Goal: Information Seeking & Learning: Learn about a topic

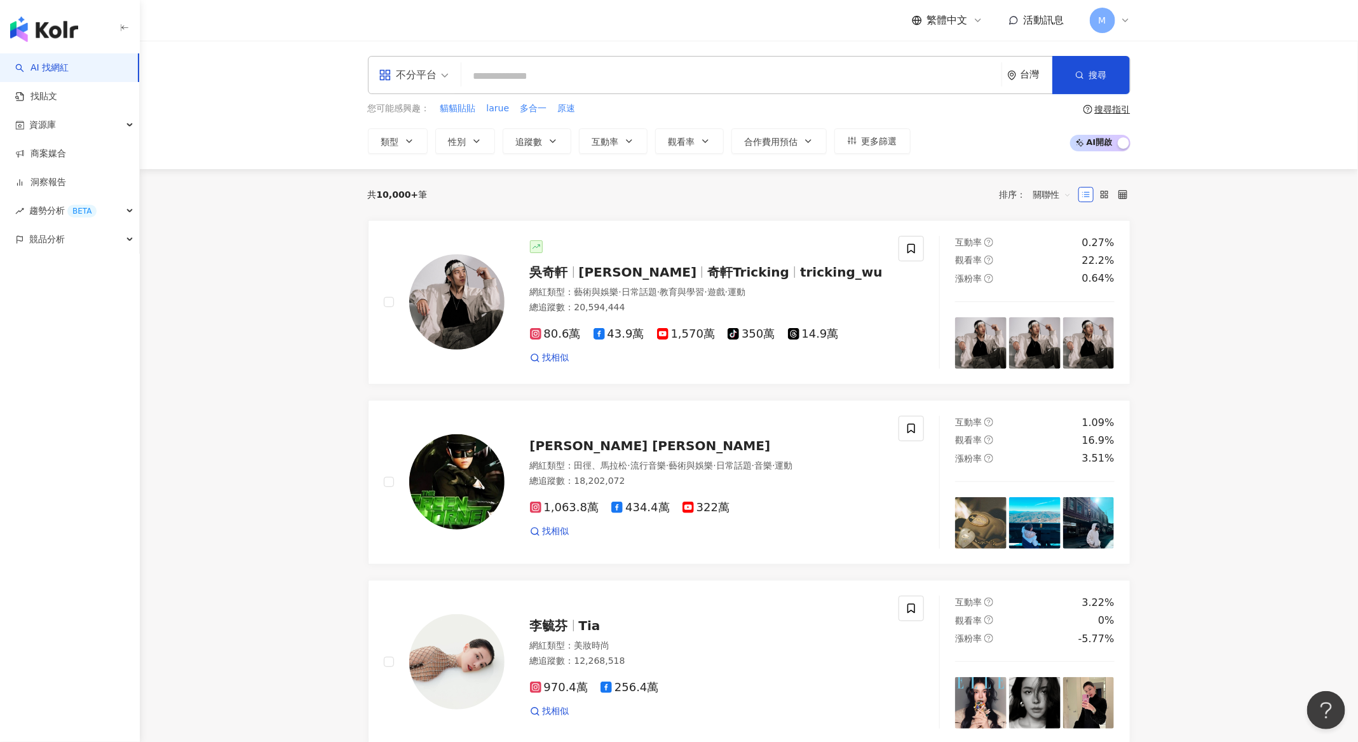
click at [711, 68] on input "search" at bounding box center [732, 76] width 530 height 24
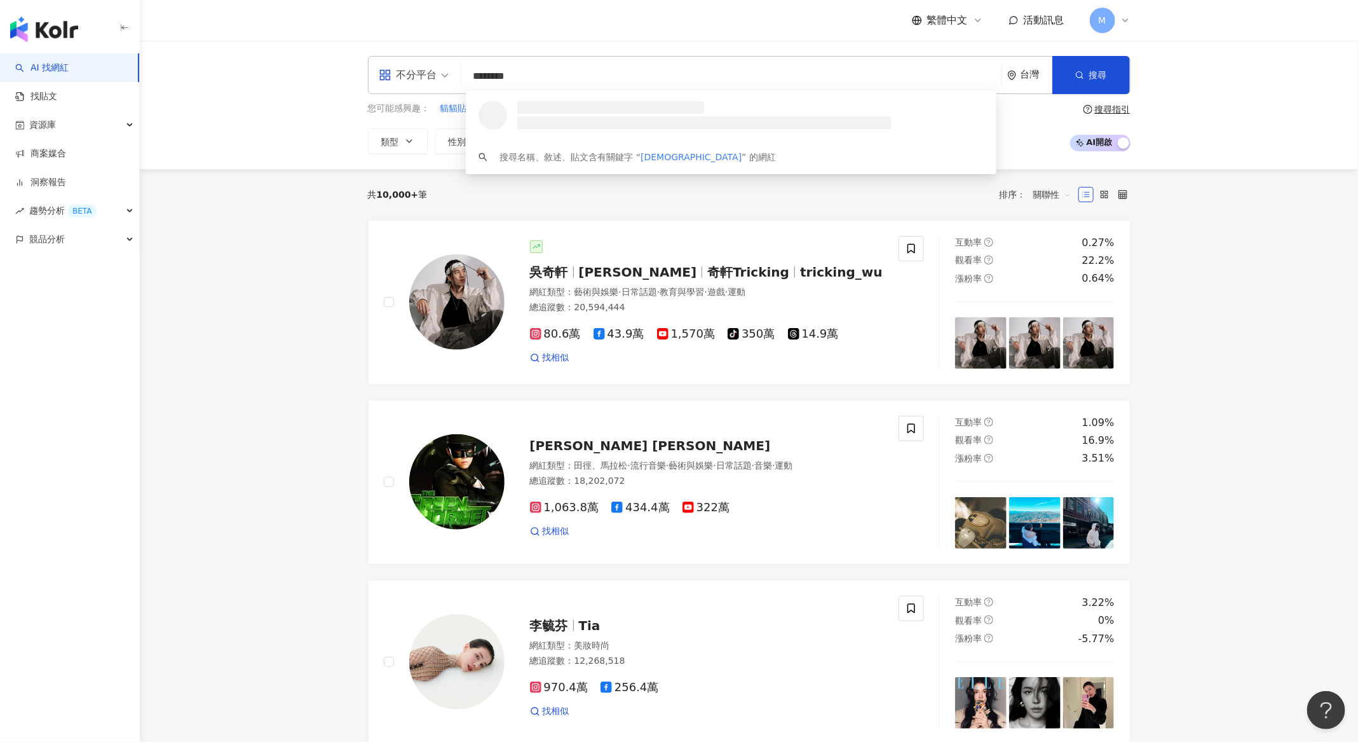
type input "*********"
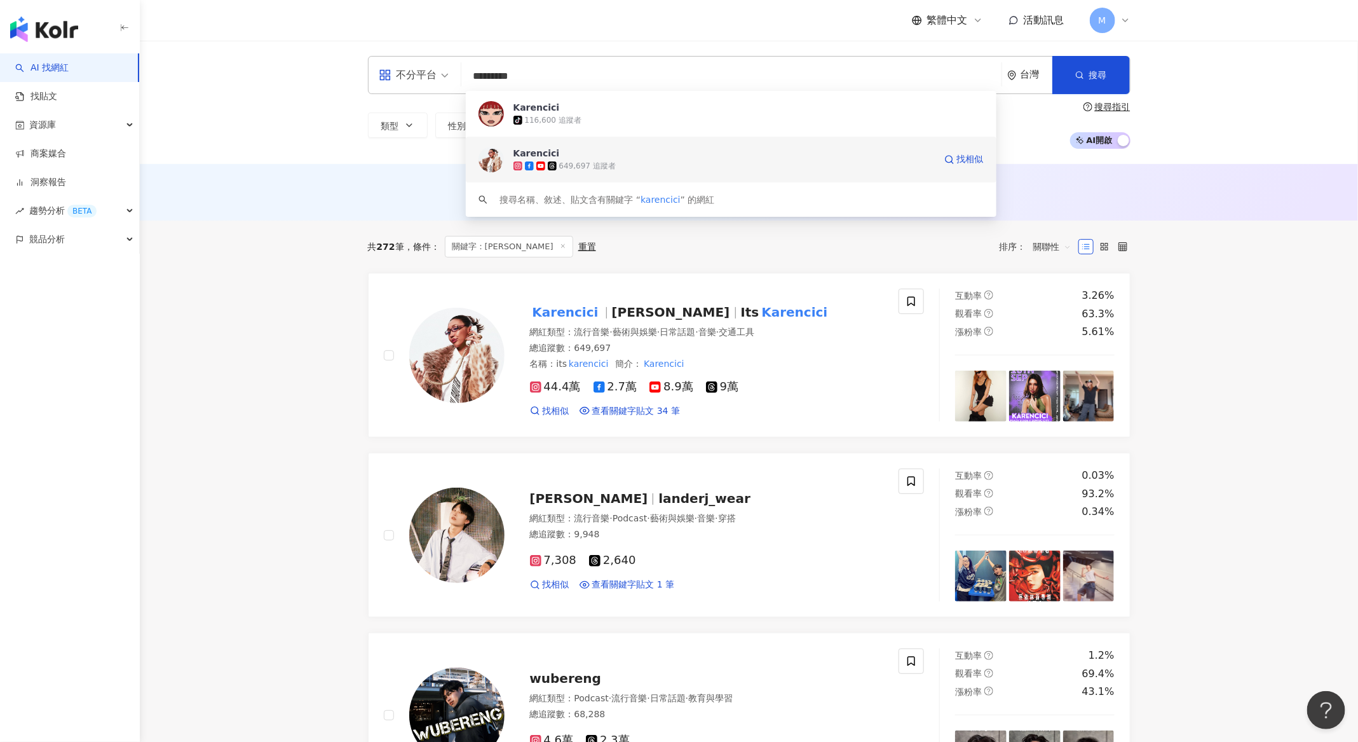
click at [590, 168] on div "649,697 追蹤者" at bounding box center [587, 166] width 57 height 11
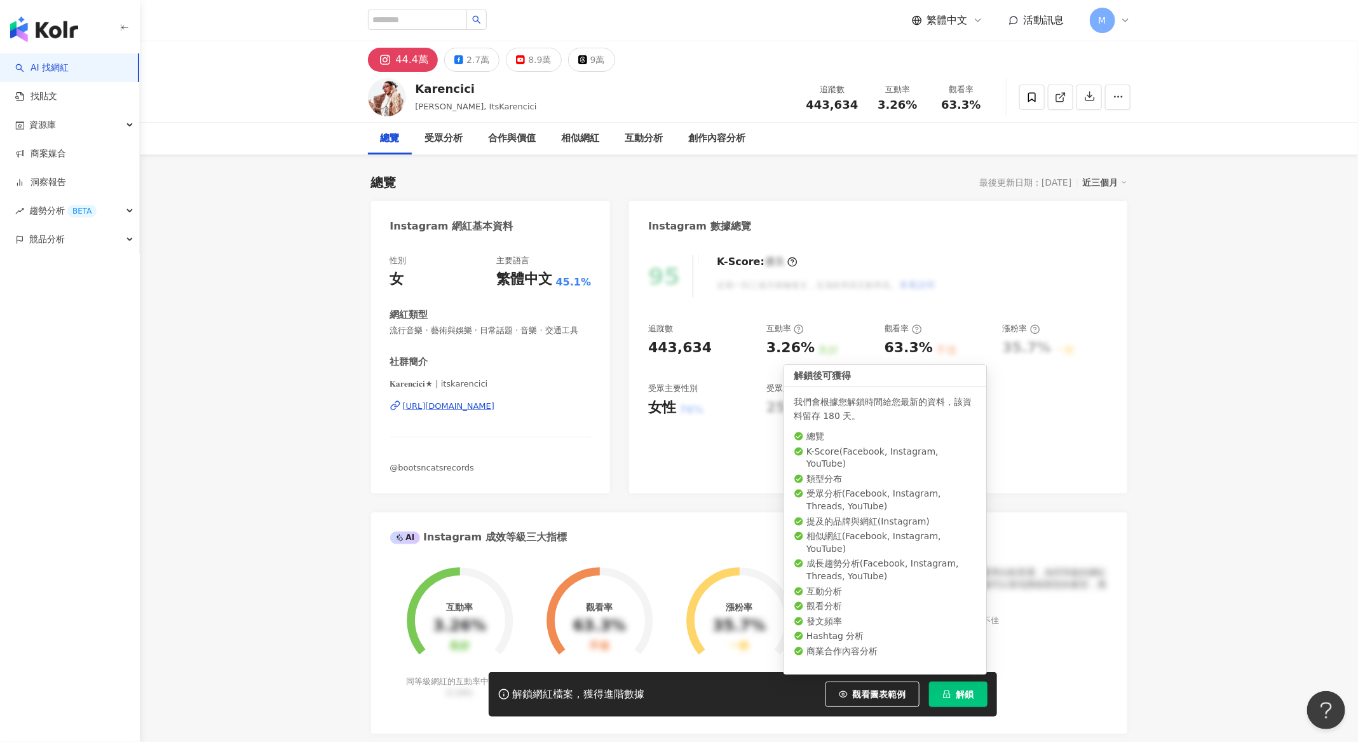
click at [956, 705] on button "解鎖" at bounding box center [958, 693] width 58 height 25
click at [957, 704] on button "解鎖" at bounding box center [958, 693] width 58 height 25
click at [953, 699] on button "解鎖" at bounding box center [958, 693] width 58 height 25
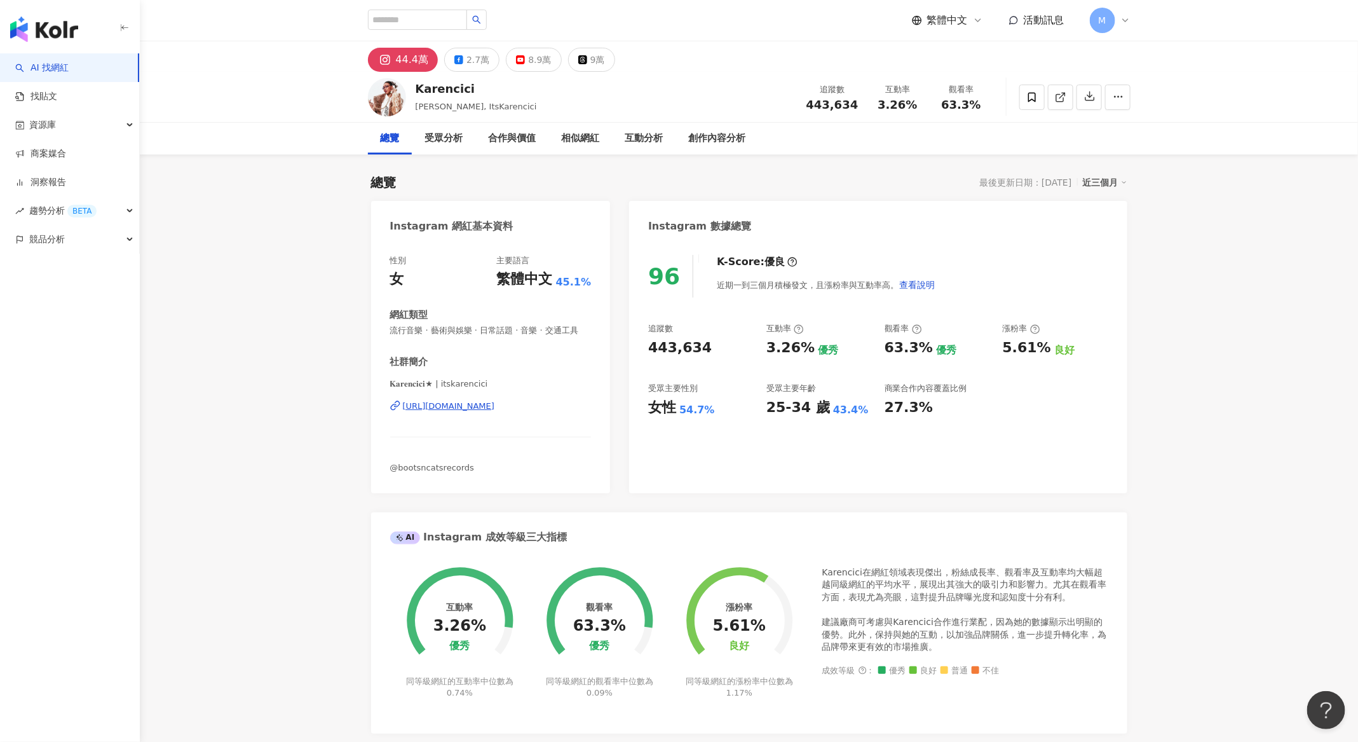
click at [704, 275] on div "K-Score : 優良 近期一到三個月積極發文，且漲粉率與互動率高。 查看說明" at bounding box center [819, 276] width 231 height 43
click at [1121, 181] on icon at bounding box center [1124, 182] width 6 height 6
click at [1118, 201] on link "近三個月" at bounding box center [1111, 208] width 36 height 14
drag, startPoint x: 652, startPoint y: 221, endPoint x: 795, endPoint y: 222, distance: 143.7
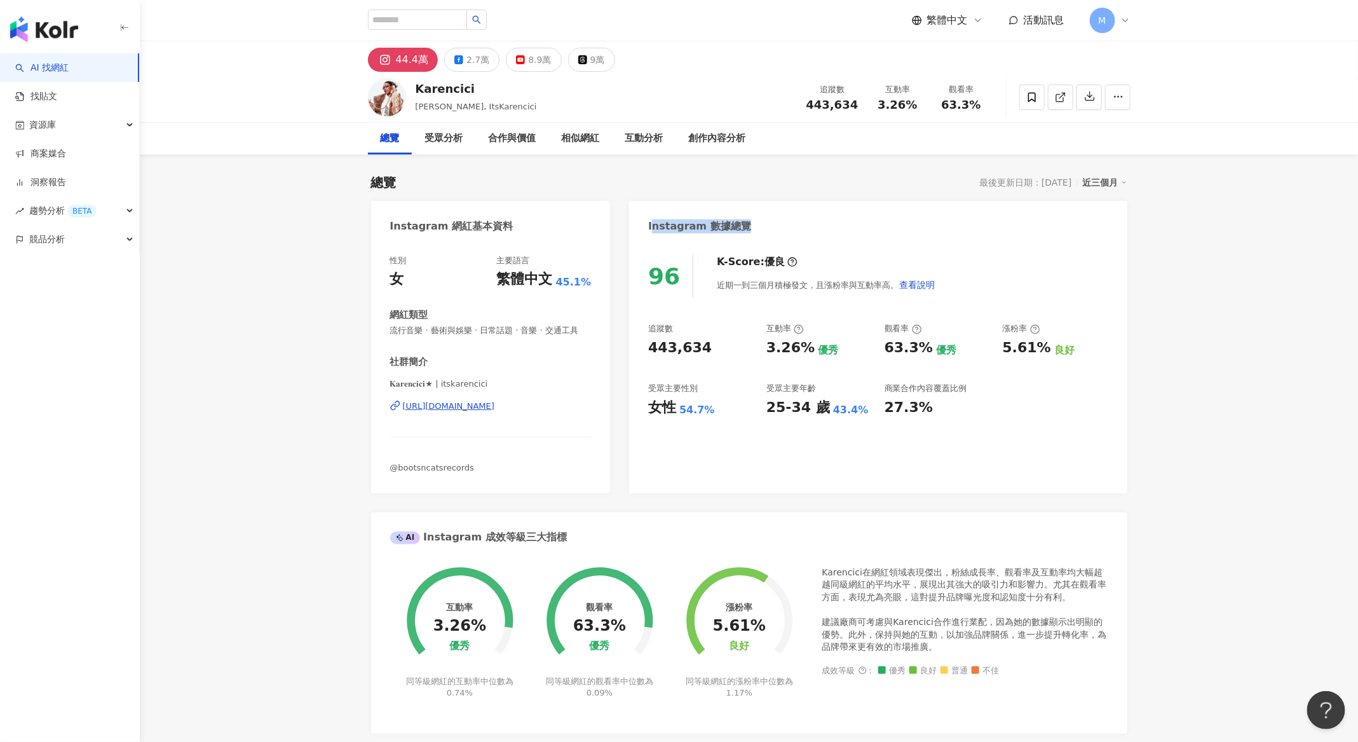
click at [795, 222] on div "Instagram 數據總覽" at bounding box center [878, 221] width 498 height 41
drag, startPoint x: 781, startPoint y: 231, endPoint x: 652, endPoint y: 221, distance: 129.4
click at [652, 221] on div "Instagram 數據總覽" at bounding box center [878, 221] width 498 height 41
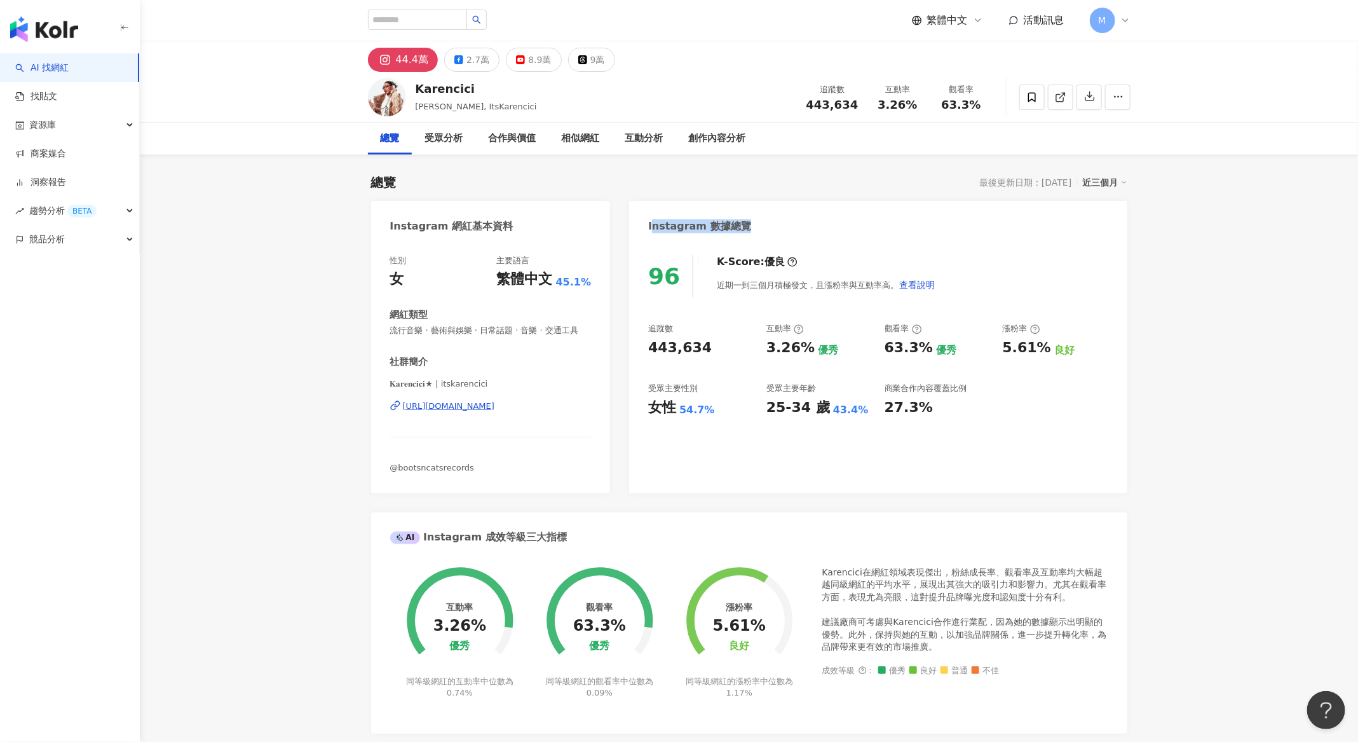
click at [652, 221] on div "Instagram 數據總覽" at bounding box center [699, 226] width 103 height 14
click at [397, 15] on input "search" at bounding box center [417, 20] width 99 height 20
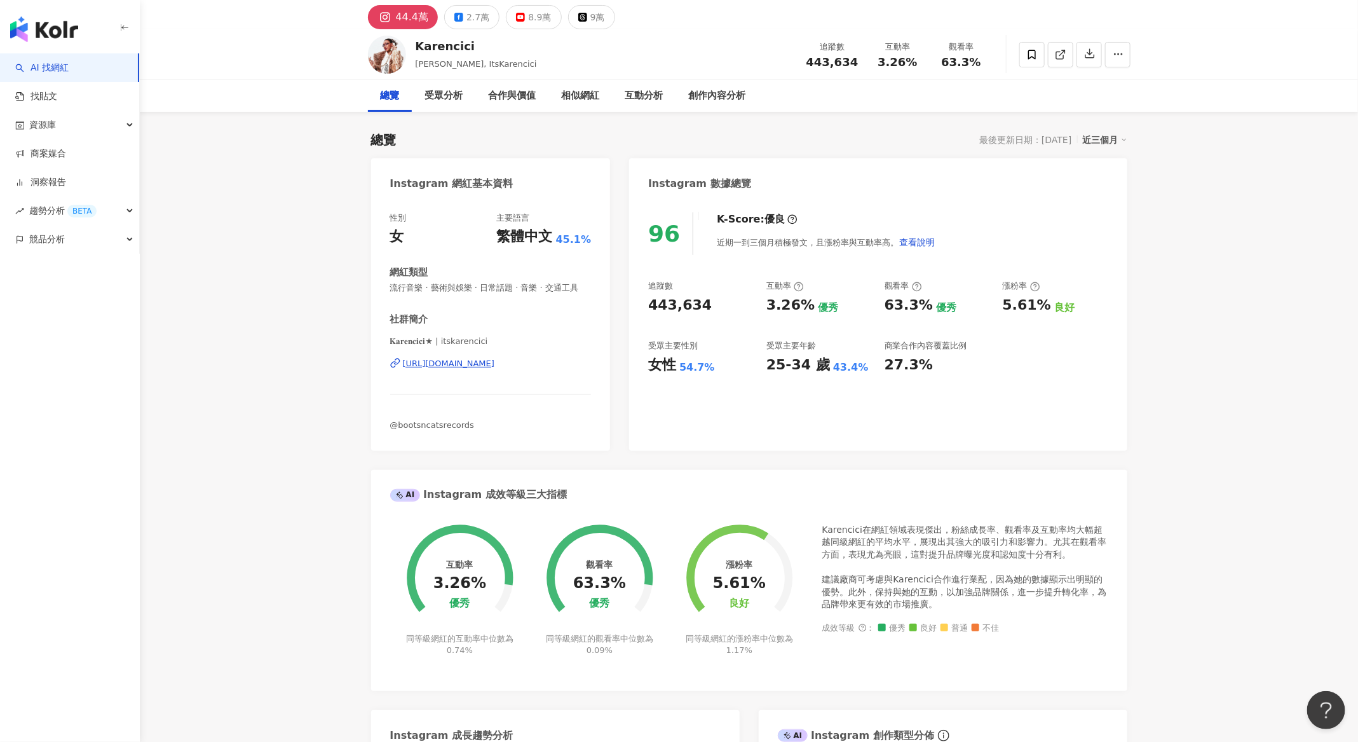
scroll to position [44, 0]
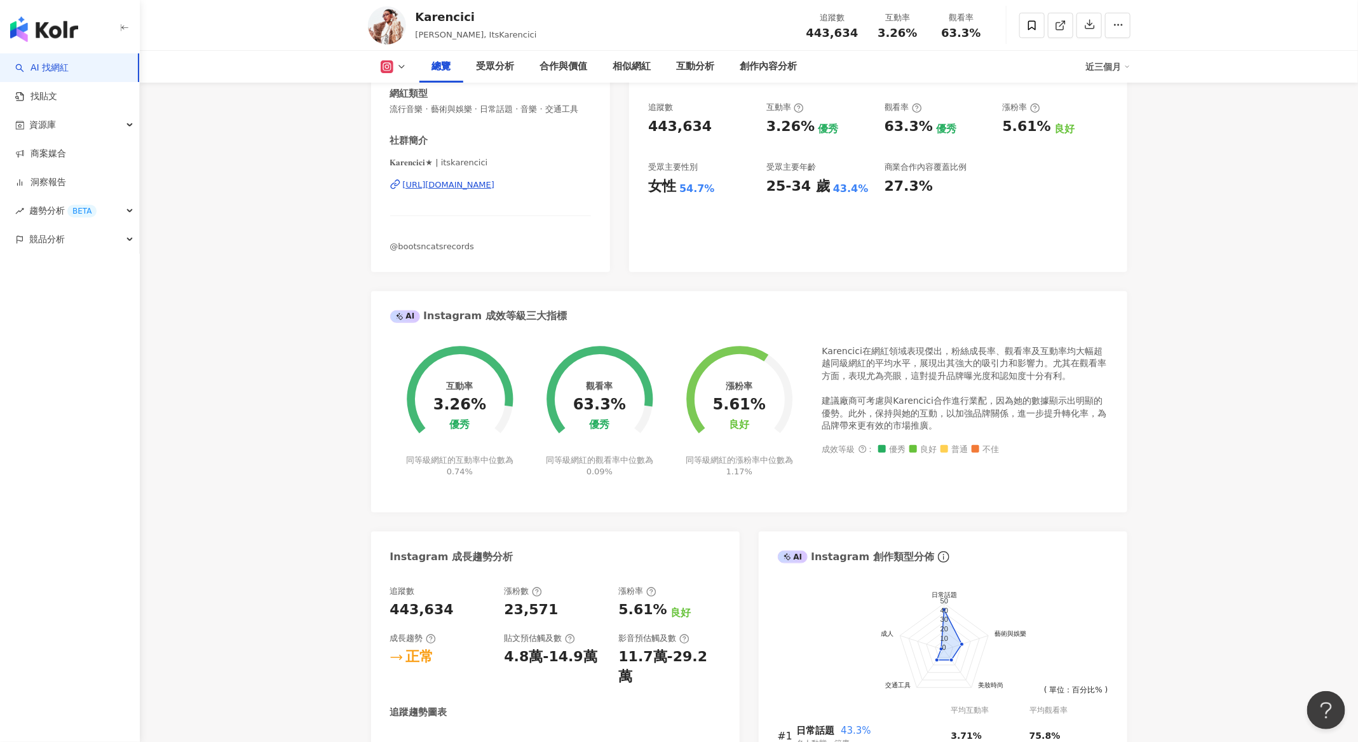
scroll to position [0, 0]
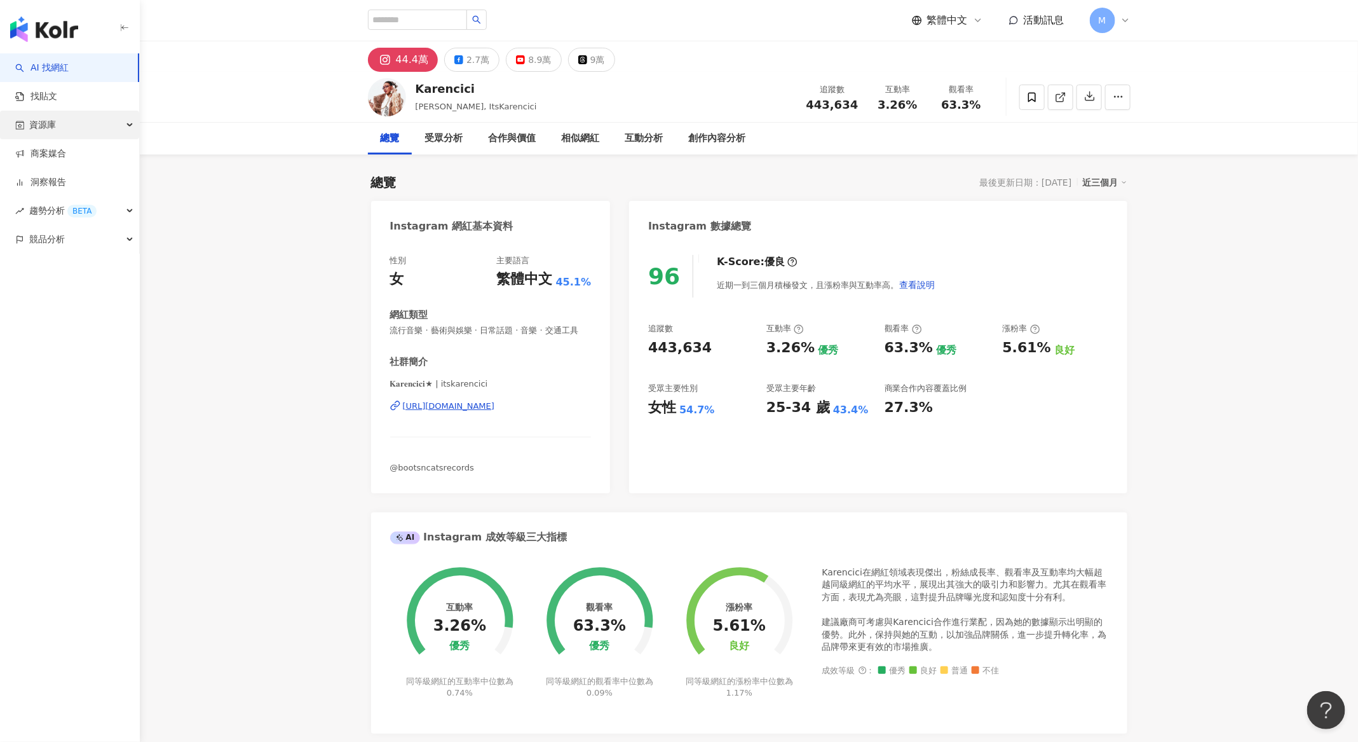
click at [48, 111] on span "資源庫" at bounding box center [42, 125] width 27 height 29
click at [53, 100] on link "找貼文" at bounding box center [36, 96] width 42 height 13
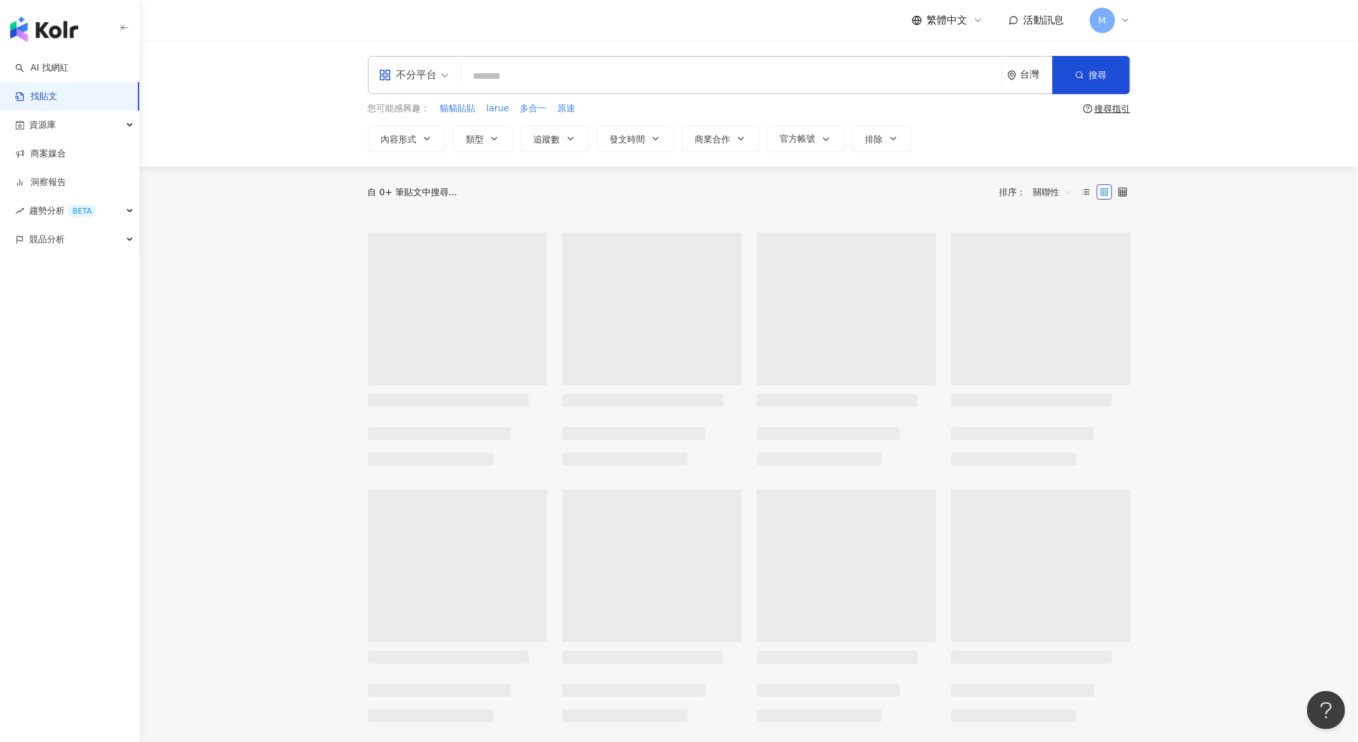
click at [577, 78] on input "search" at bounding box center [732, 75] width 530 height 27
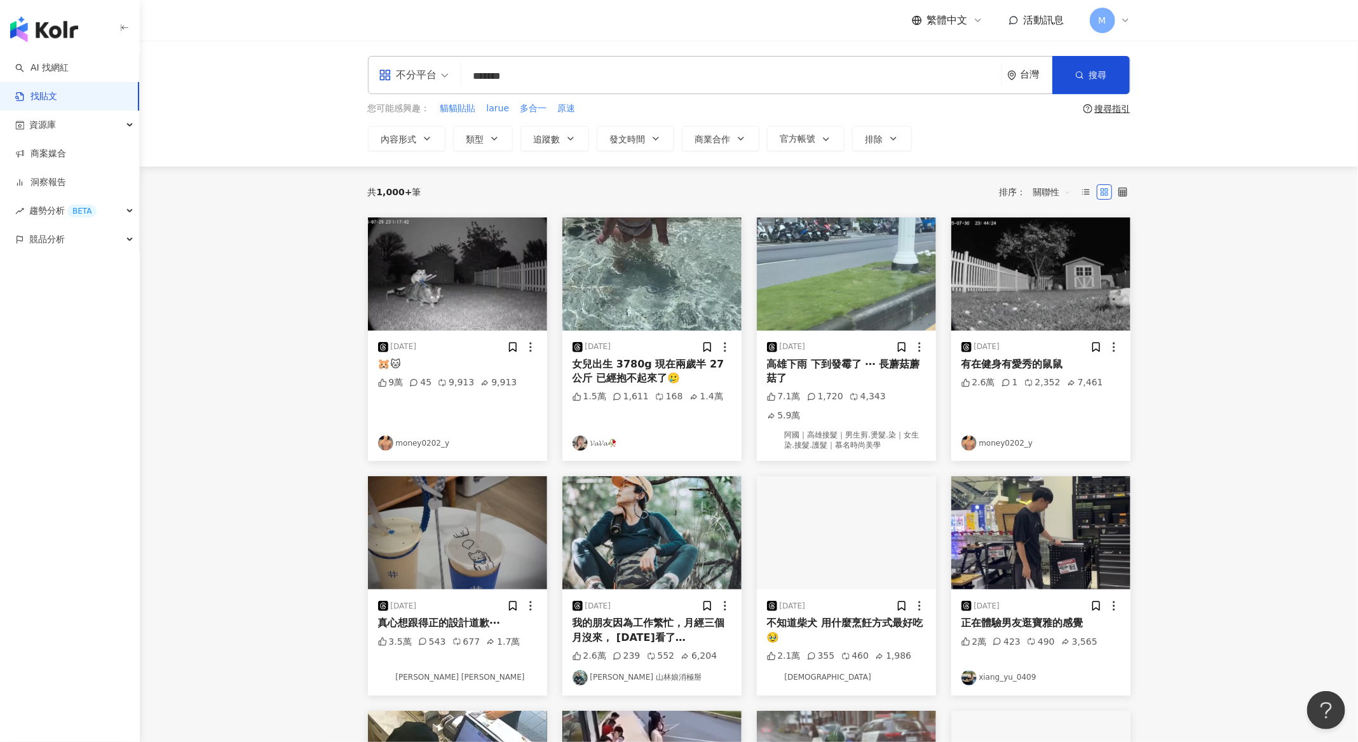
type input "*******"
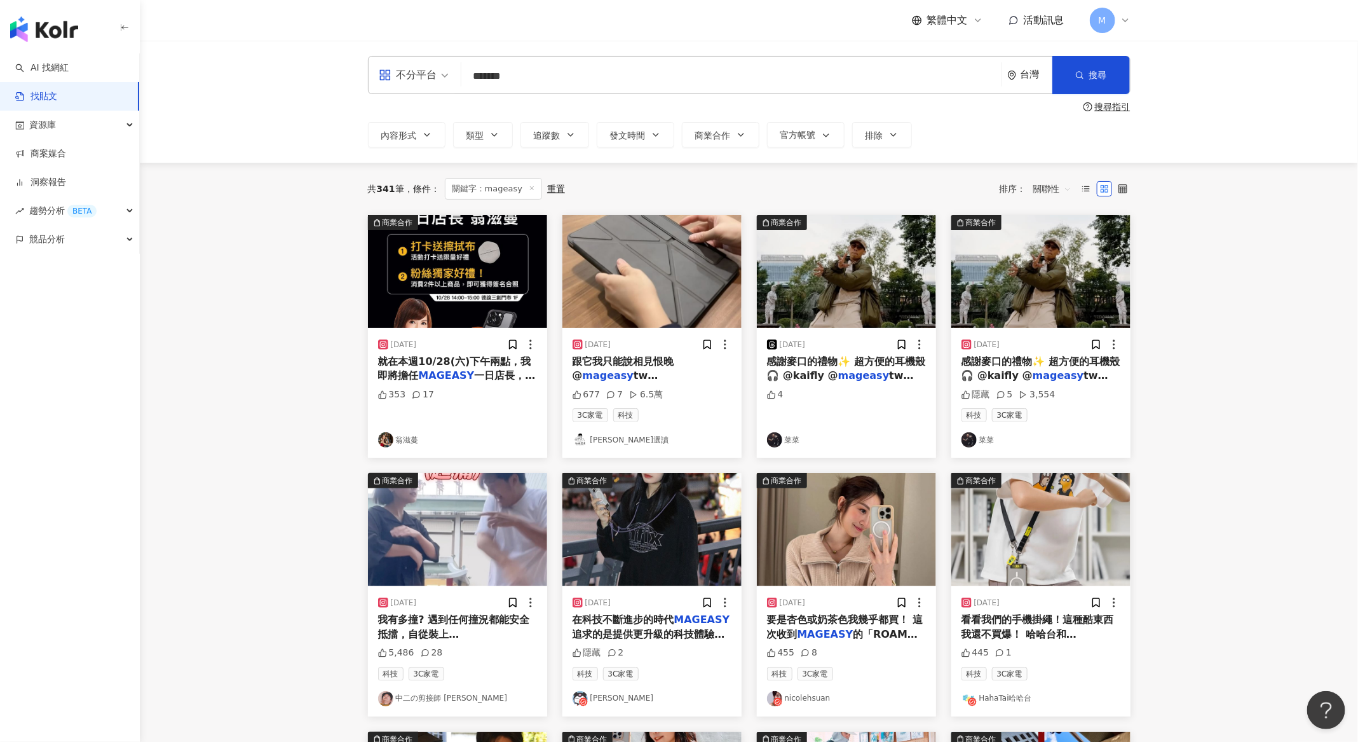
click at [514, 186] on span "關鍵字：mageasy" at bounding box center [493, 189] width 97 height 22
click at [438, 135] on button "內容形式" at bounding box center [407, 134] width 78 height 25
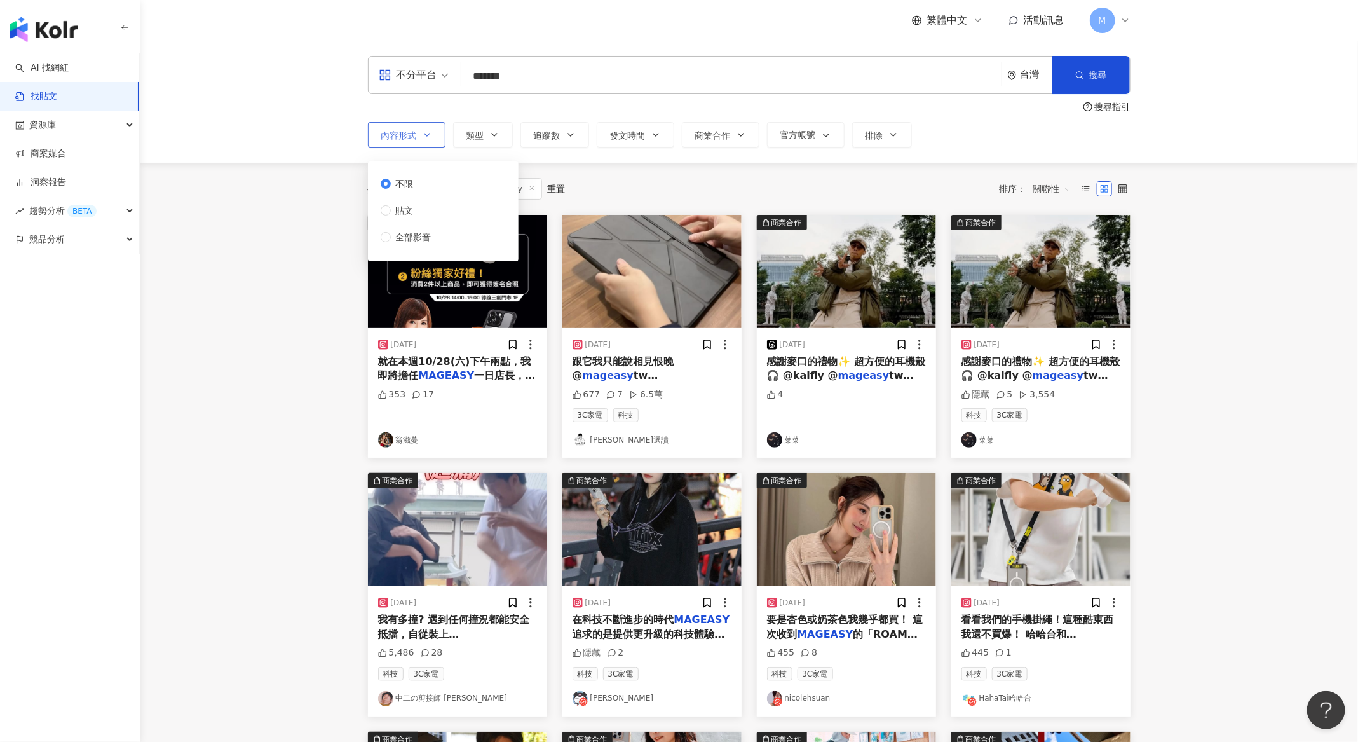
click at [438, 135] on button "內容形式" at bounding box center [407, 134] width 78 height 25
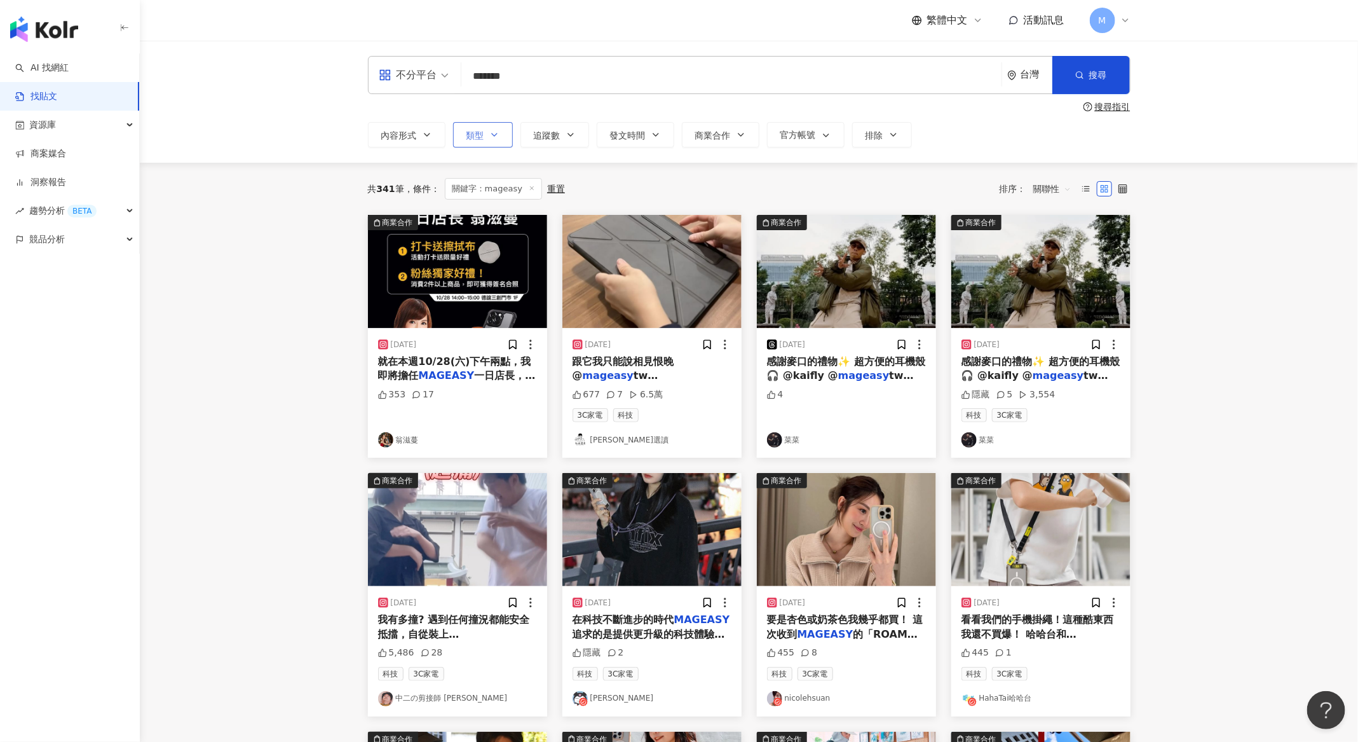
click at [479, 139] on span "類型" at bounding box center [476, 135] width 18 height 10
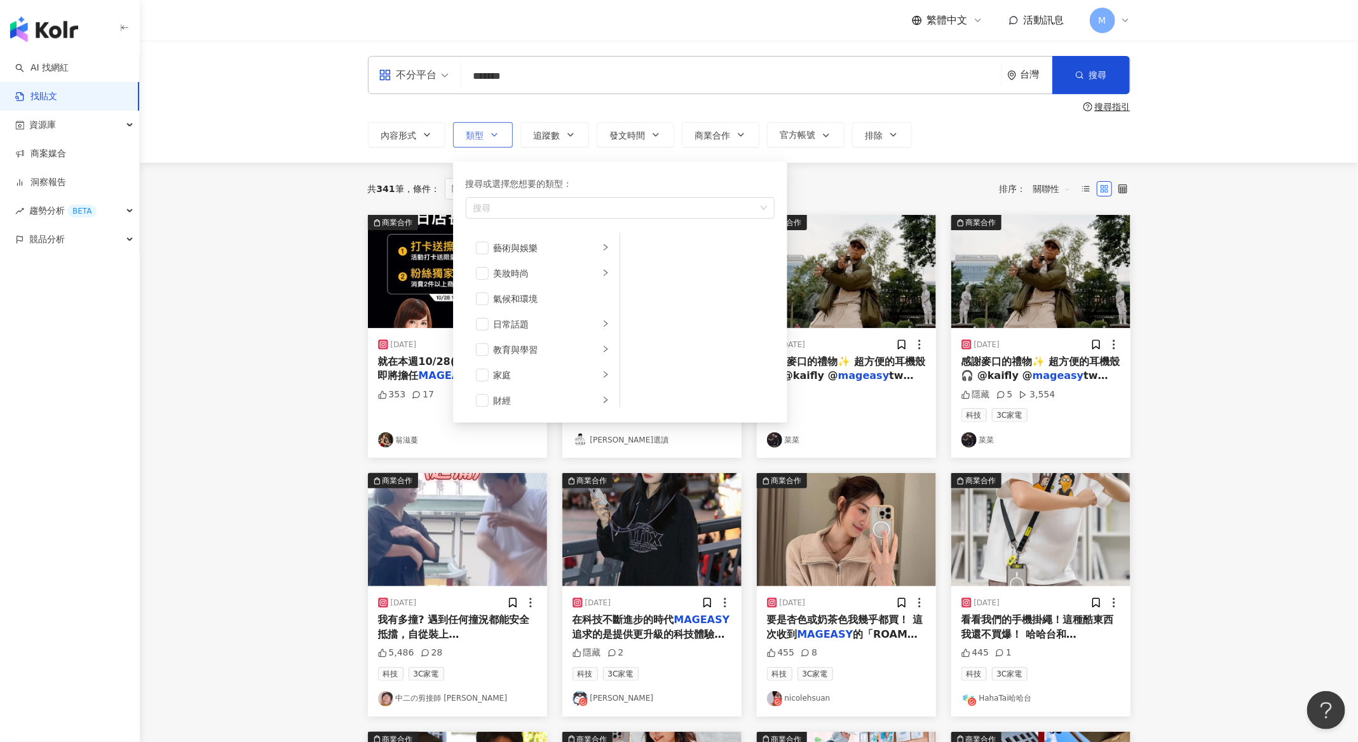
click at [479, 139] on span "類型" at bounding box center [476, 135] width 18 height 10
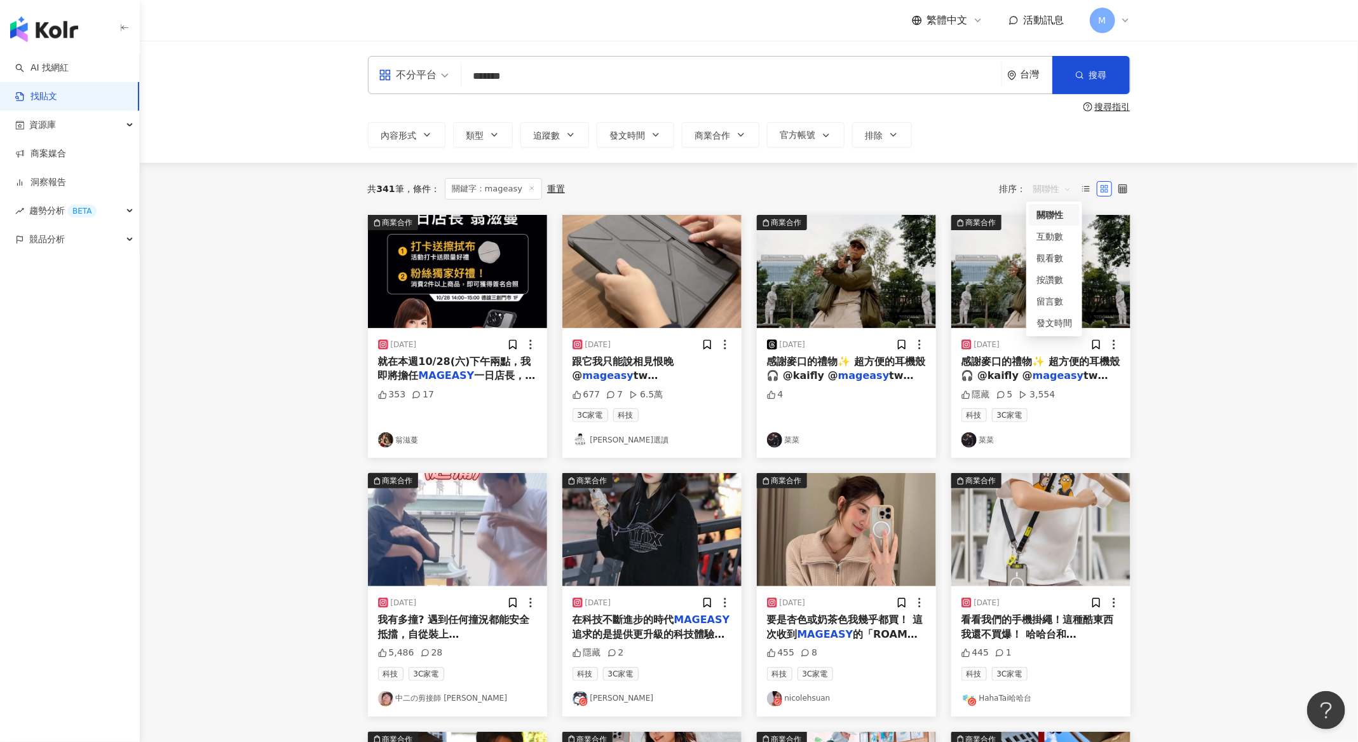
click at [1059, 190] on span "關聯性" at bounding box center [1053, 189] width 38 height 20
click at [1055, 318] on div "發文時間" at bounding box center [1055, 323] width 36 height 14
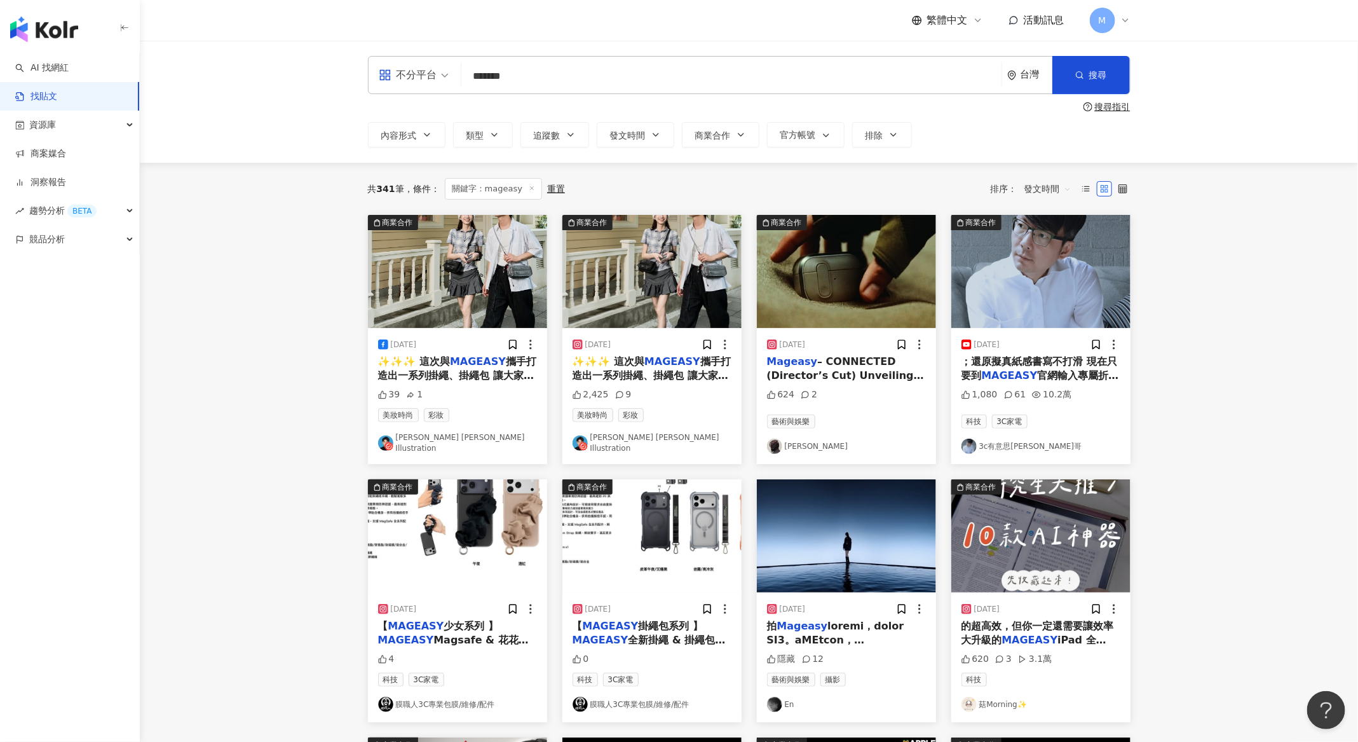
click at [1245, 375] on main "不分平台 ******* 台灣 搜尋 搜尋指引 內容形式 類型 追蹤數 發文時間 商業合作 官方帳號 排除 不限 貼文 全部影音 共 341 筆 條件 ： 關…" at bounding box center [749, 562] width 1219 height 1043
click at [1043, 188] on span "發文時間" at bounding box center [1048, 189] width 47 height 20
click at [1039, 220] on div "關聯性" at bounding box center [1048, 215] width 41 height 14
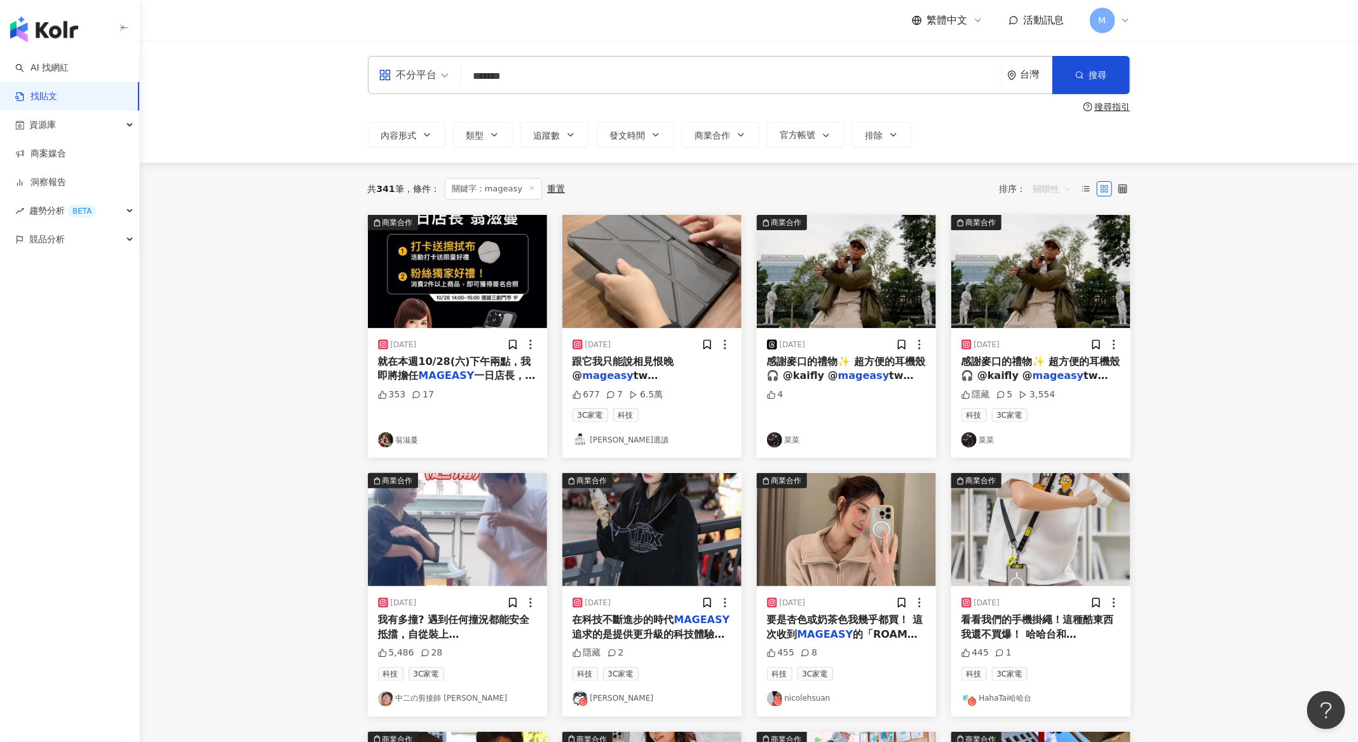
click at [1032, 191] on div "關聯性" at bounding box center [1053, 189] width 52 height 20
click at [1048, 240] on div "互動數" at bounding box center [1055, 236] width 36 height 14
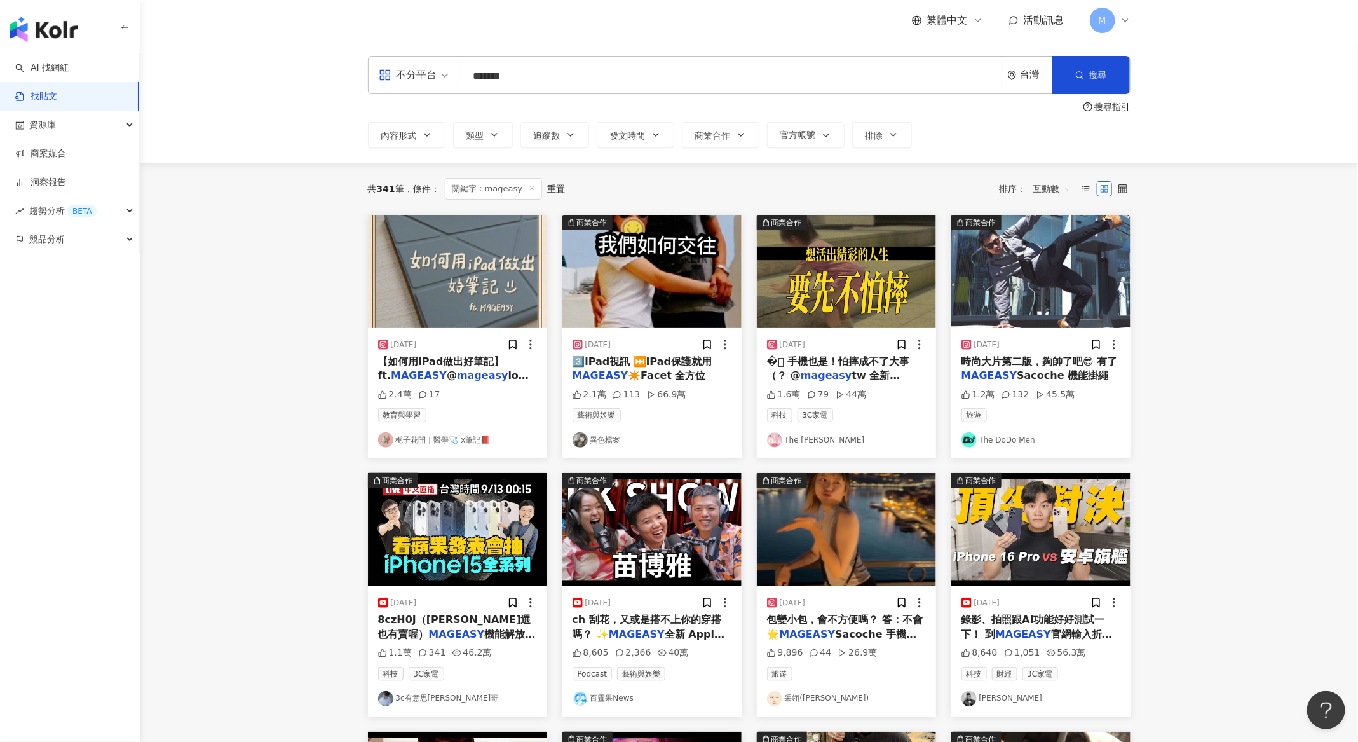
click at [1245, 284] on main "不分平台 ******* 台灣 搜尋 搜尋指引 內容形式 類型 追蹤數 發文時間 商業合作 官方帳號 排除 不限 貼文 全部影音 共 341 筆 條件 ： 關…" at bounding box center [749, 559] width 1219 height 1037
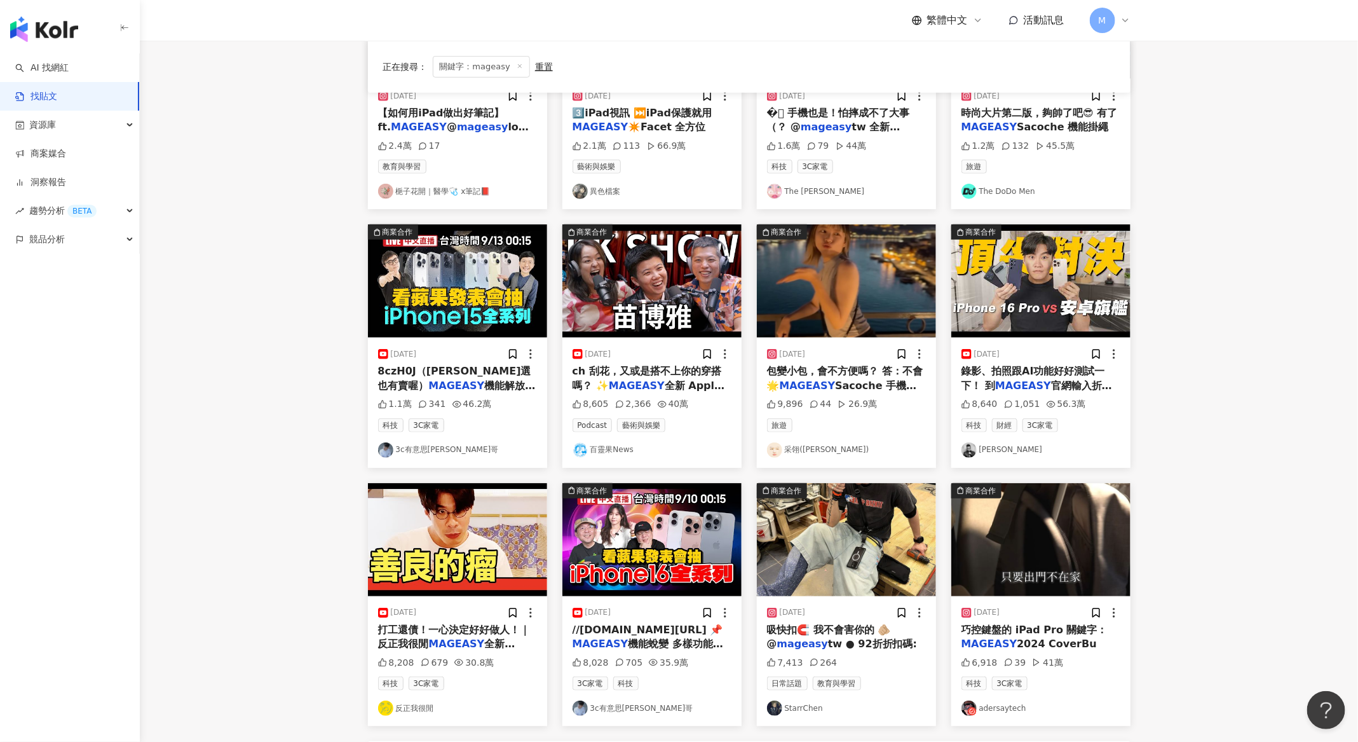
scroll to position [475, 0]
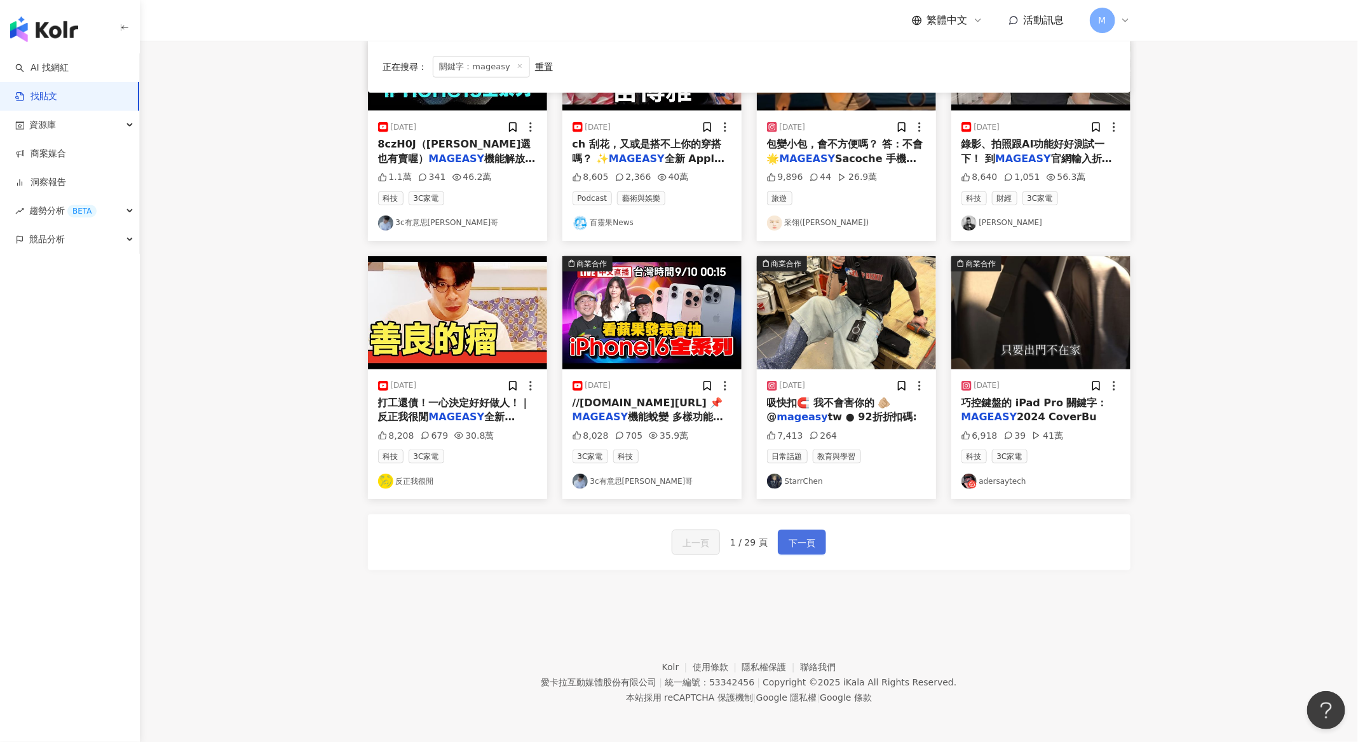
click at [816, 550] on button "下一頁" at bounding box center [802, 541] width 48 height 25
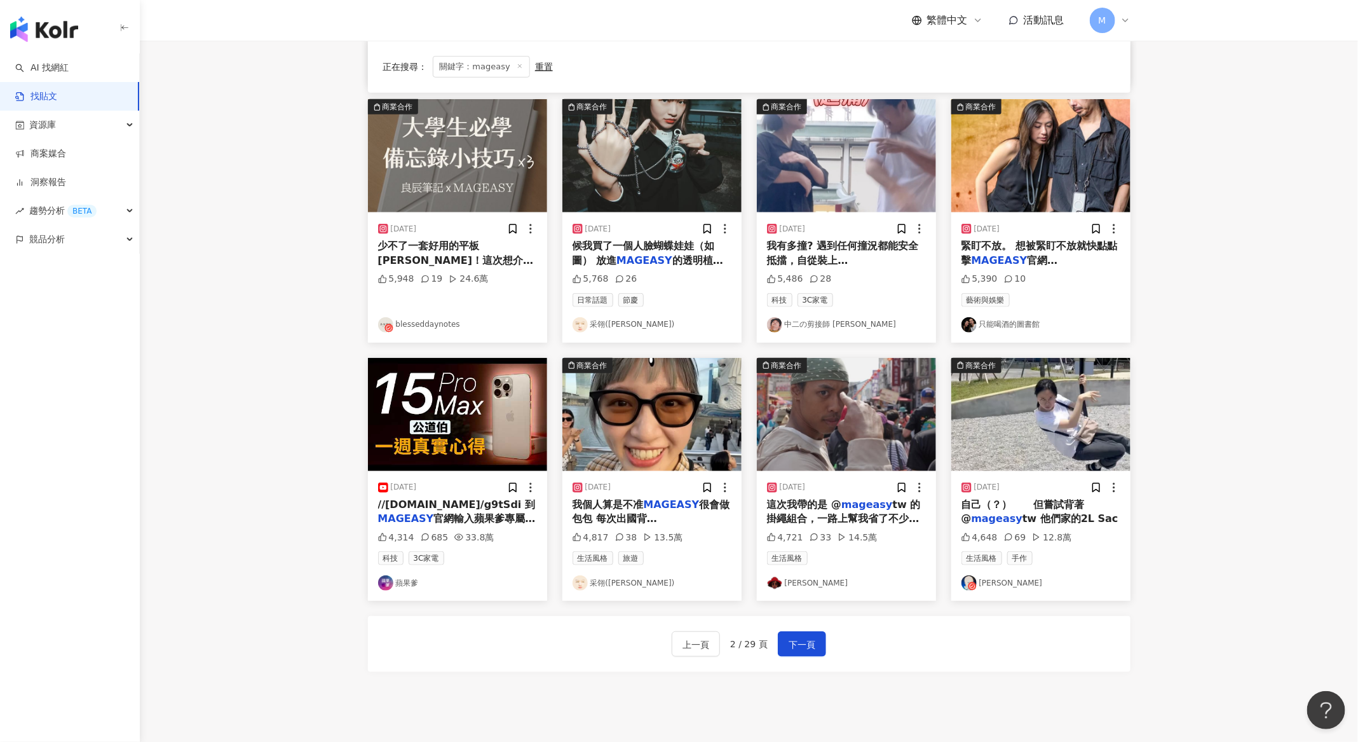
scroll to position [475, 0]
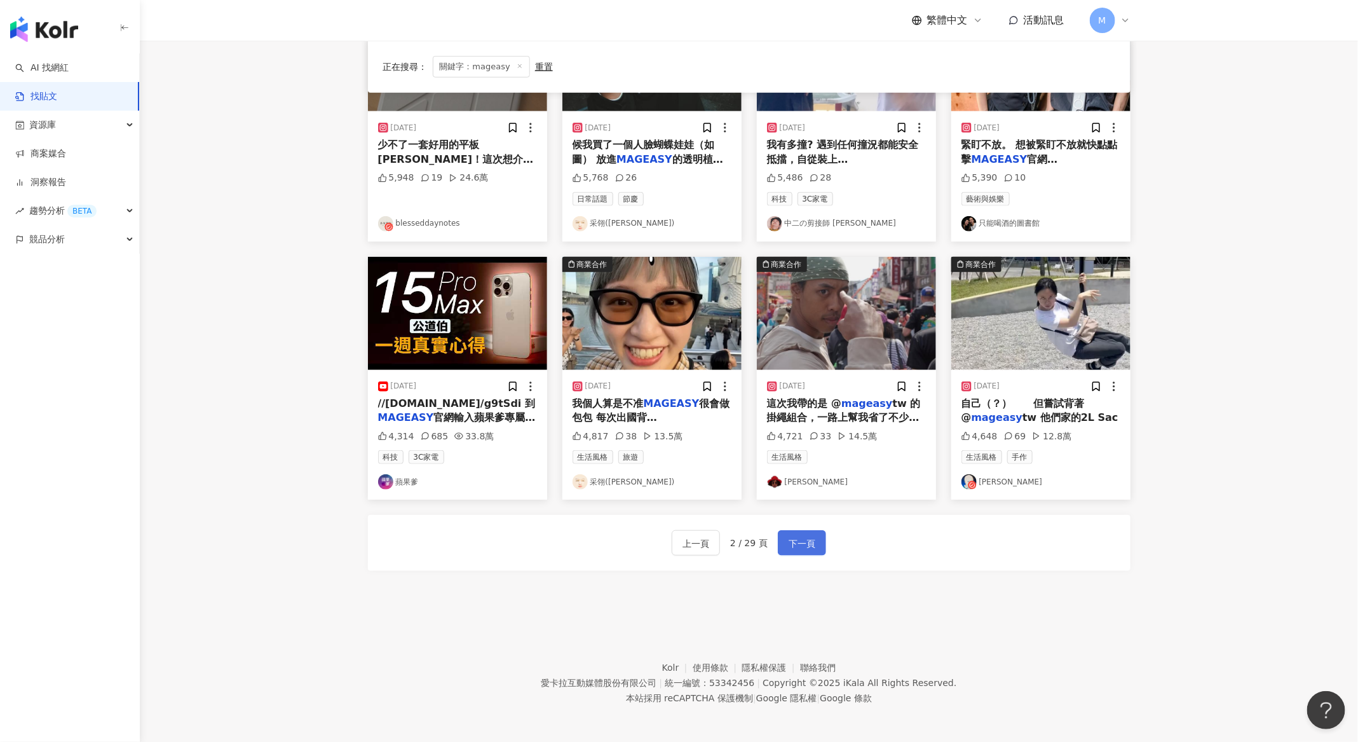
click at [823, 550] on button "下一頁" at bounding box center [802, 542] width 48 height 25
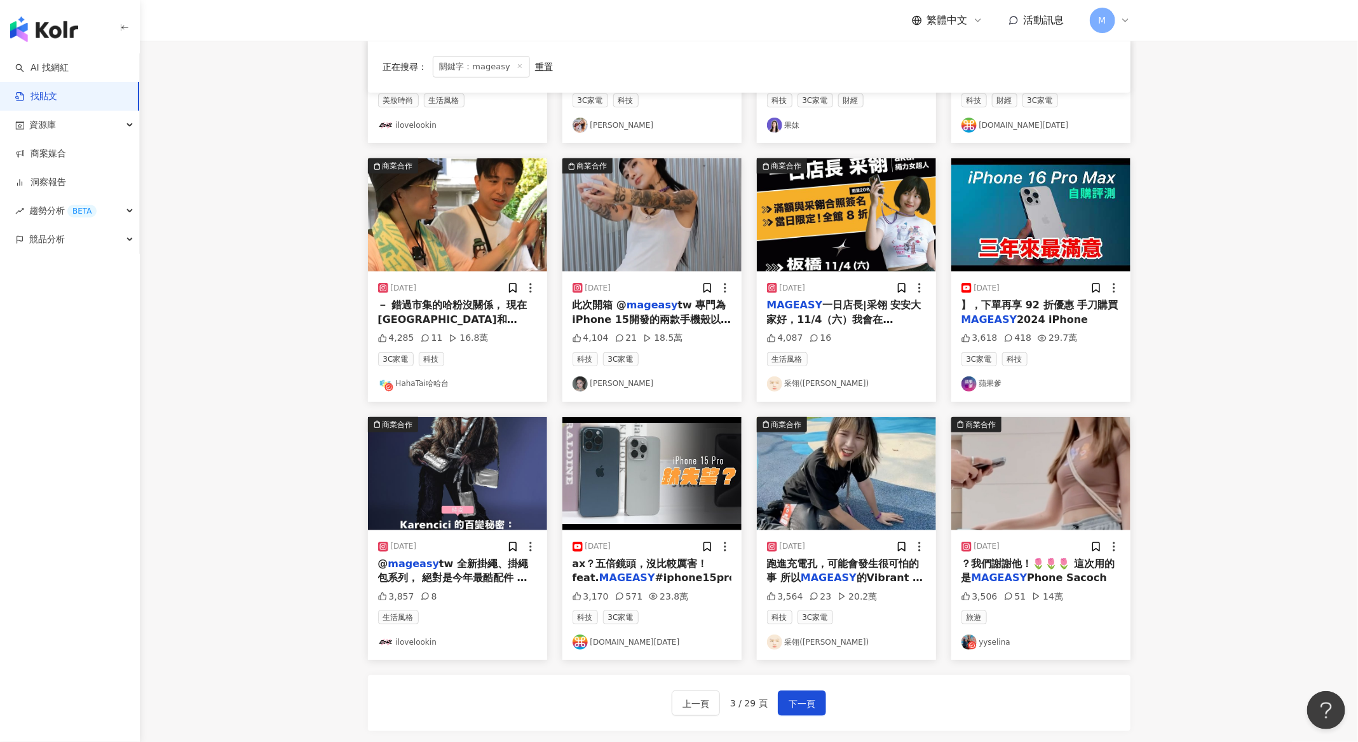
scroll to position [475, 0]
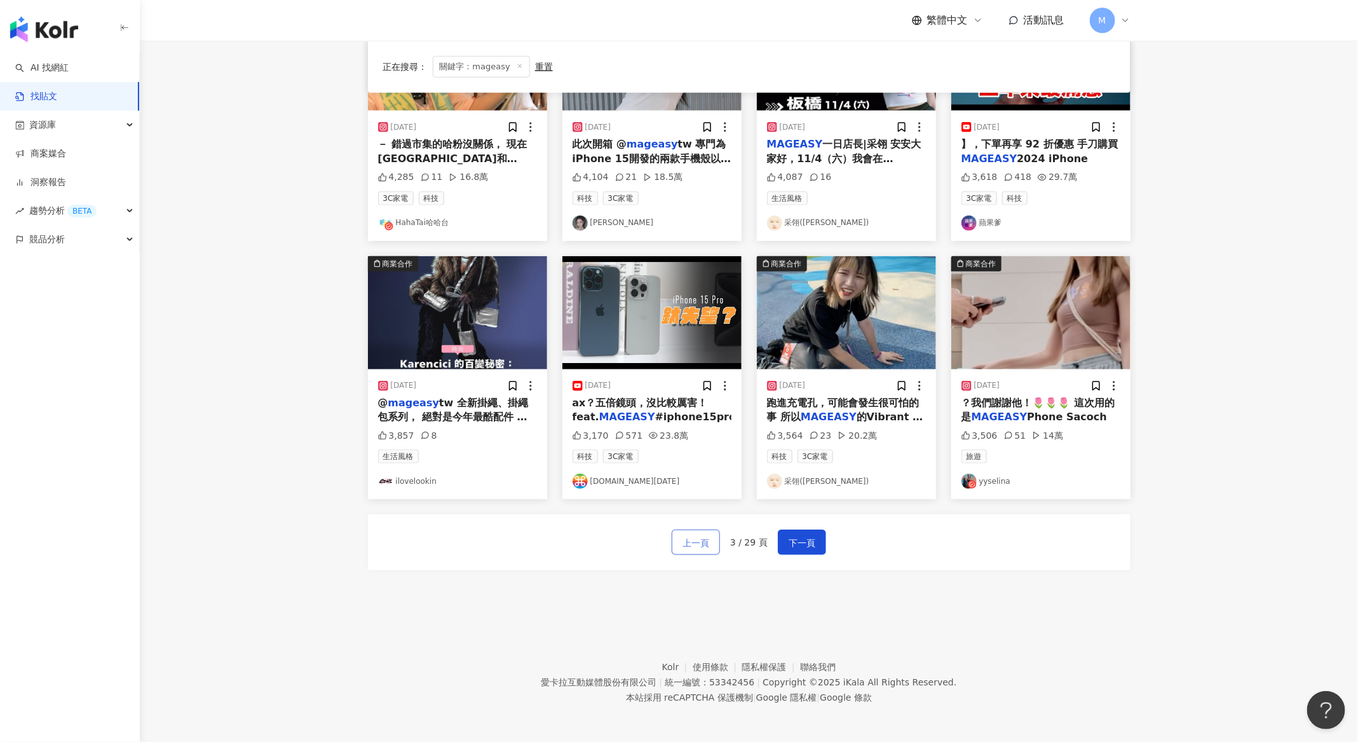
click at [709, 547] on button "上一頁" at bounding box center [696, 541] width 48 height 25
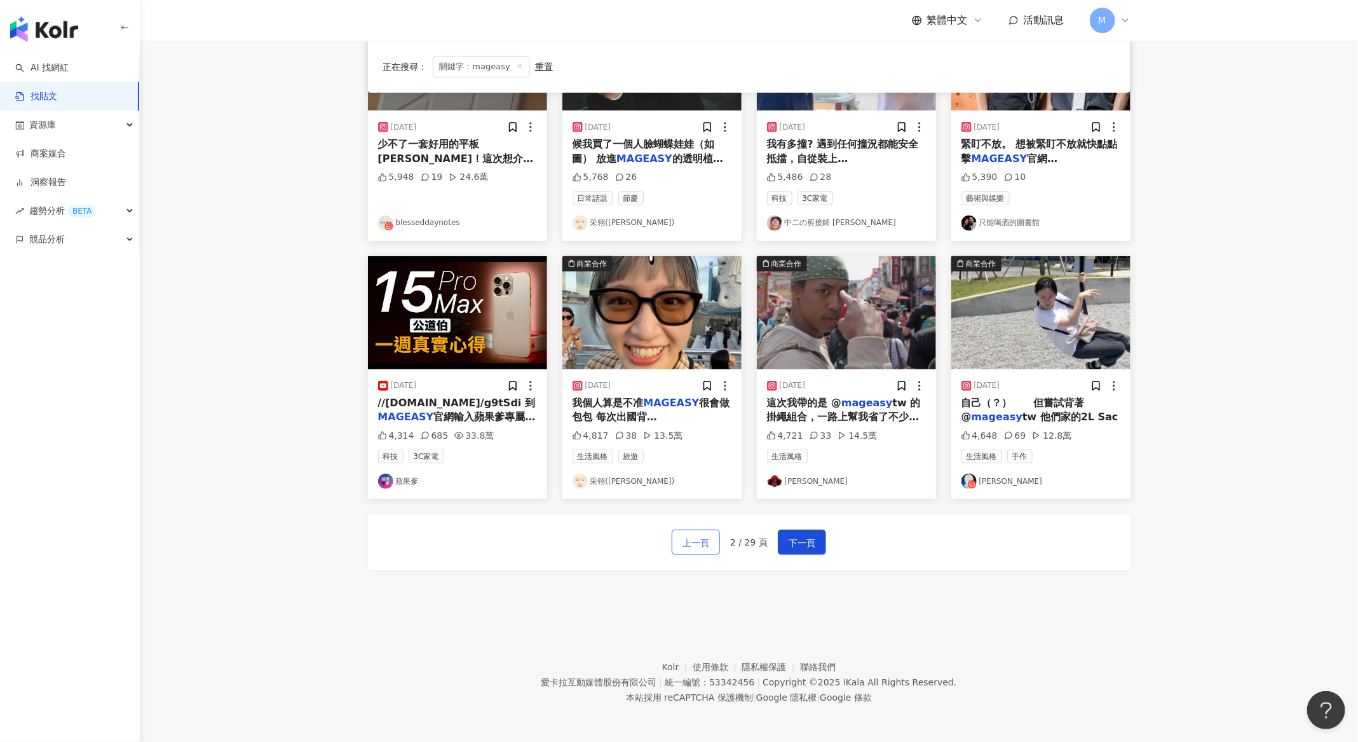
click at [706, 539] on span "上一頁" at bounding box center [696, 542] width 27 height 15
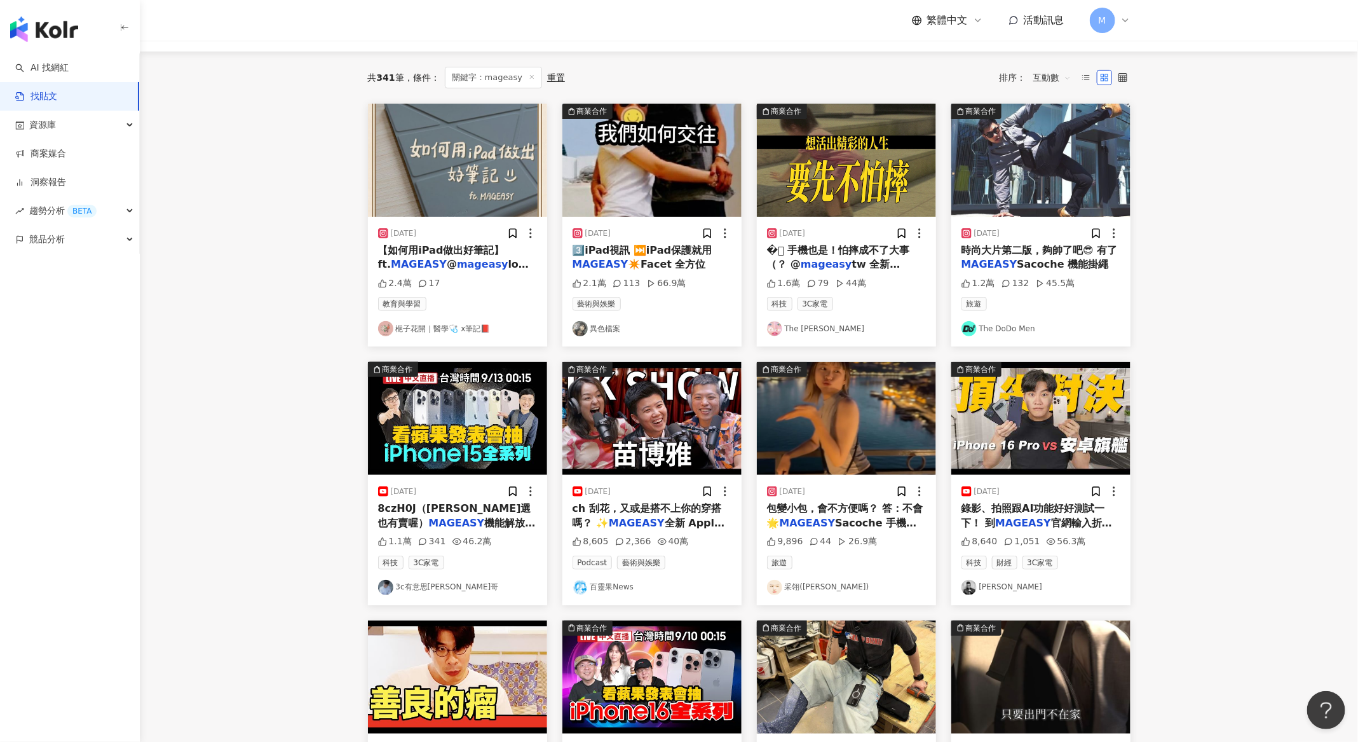
scroll to position [0, 0]
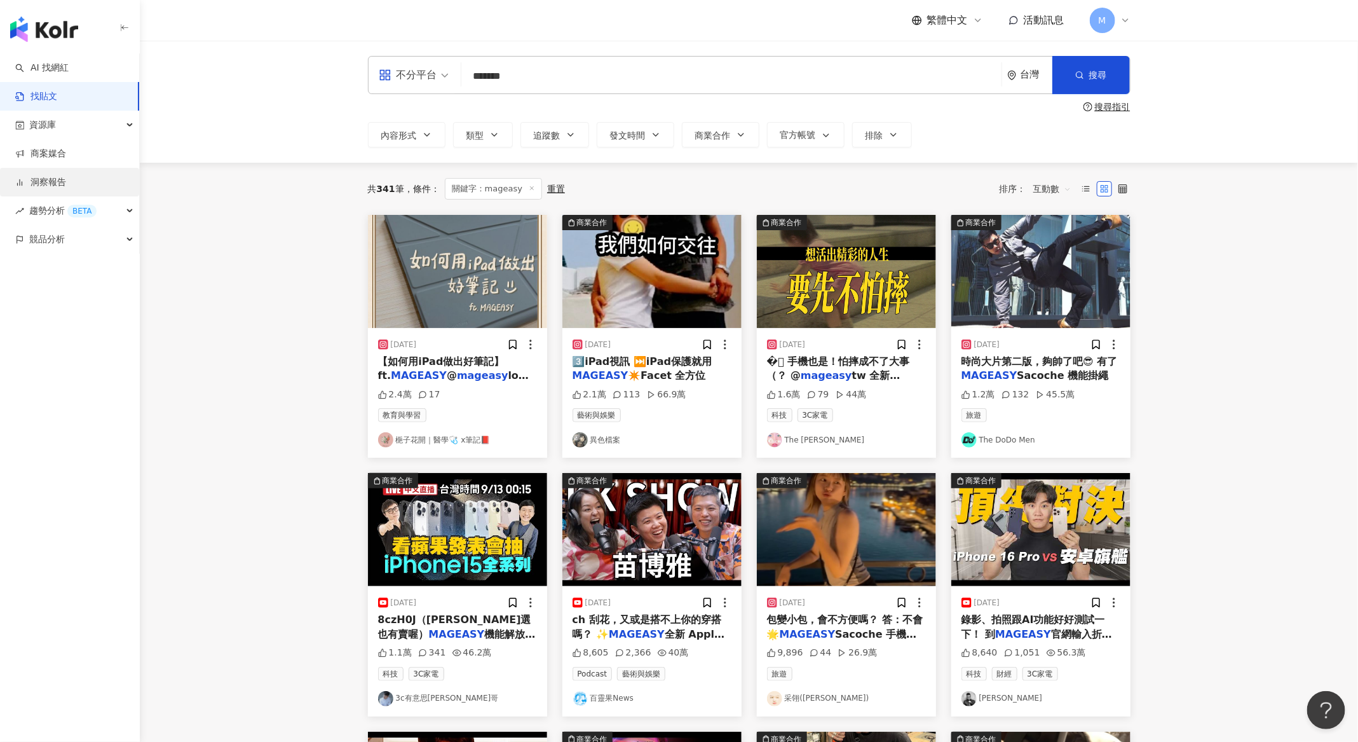
click at [66, 186] on link "洞察報告" at bounding box center [40, 182] width 51 height 13
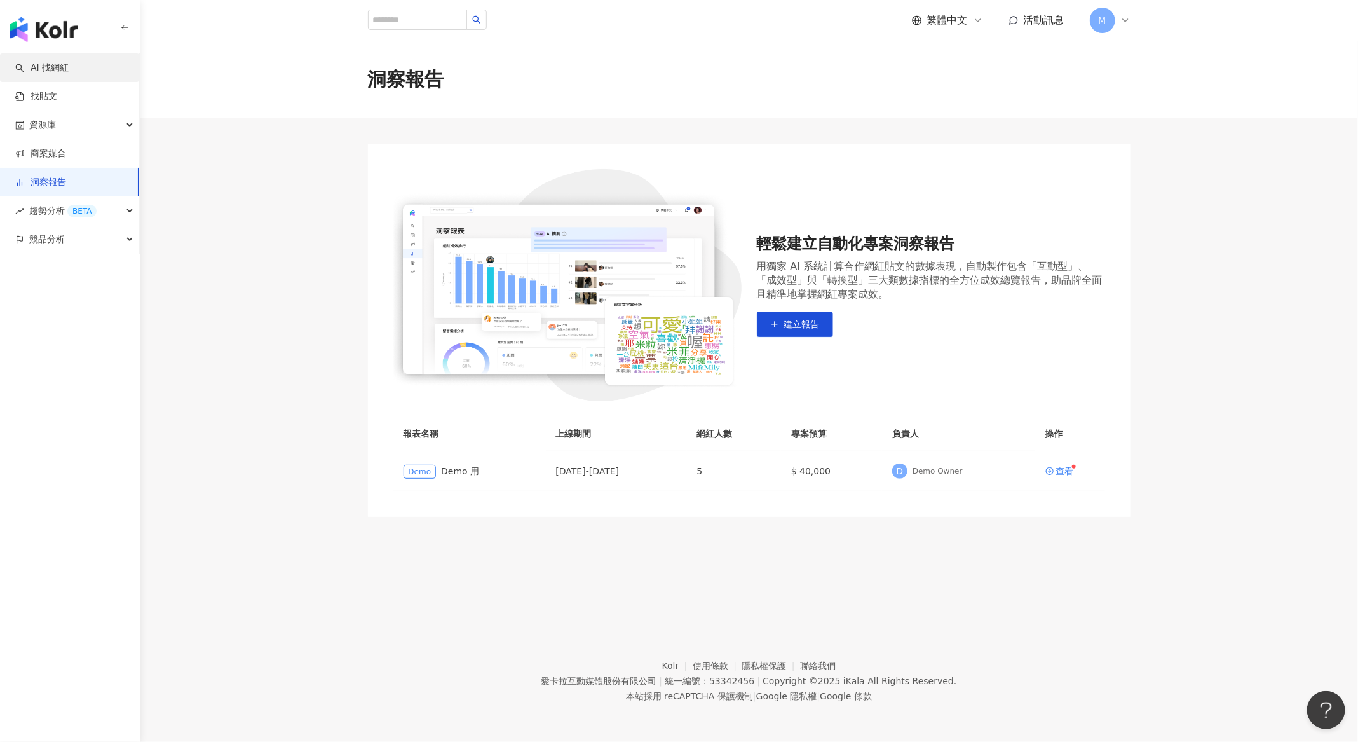
click at [69, 74] on link "AI 找網紅" at bounding box center [41, 68] width 53 height 13
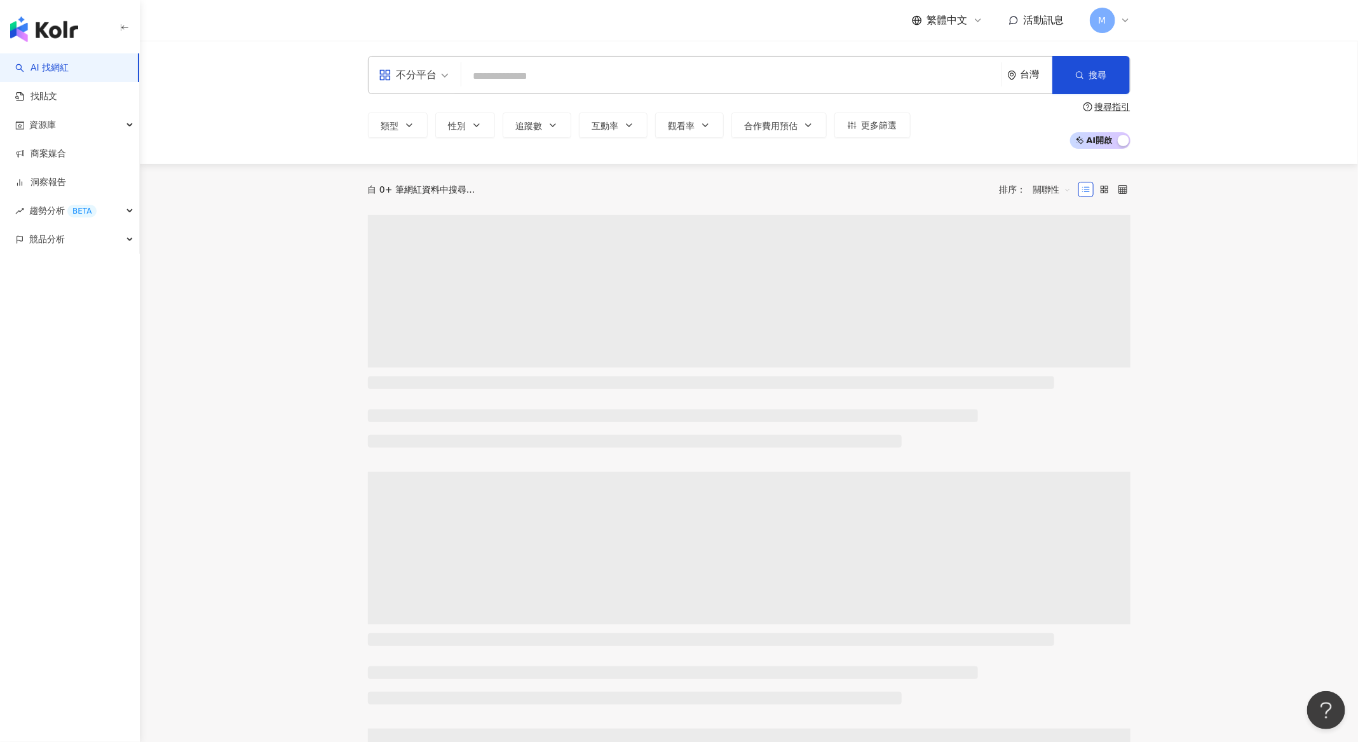
click at [555, 88] on div "不分平台 台灣 搜尋" at bounding box center [749, 75] width 763 height 38
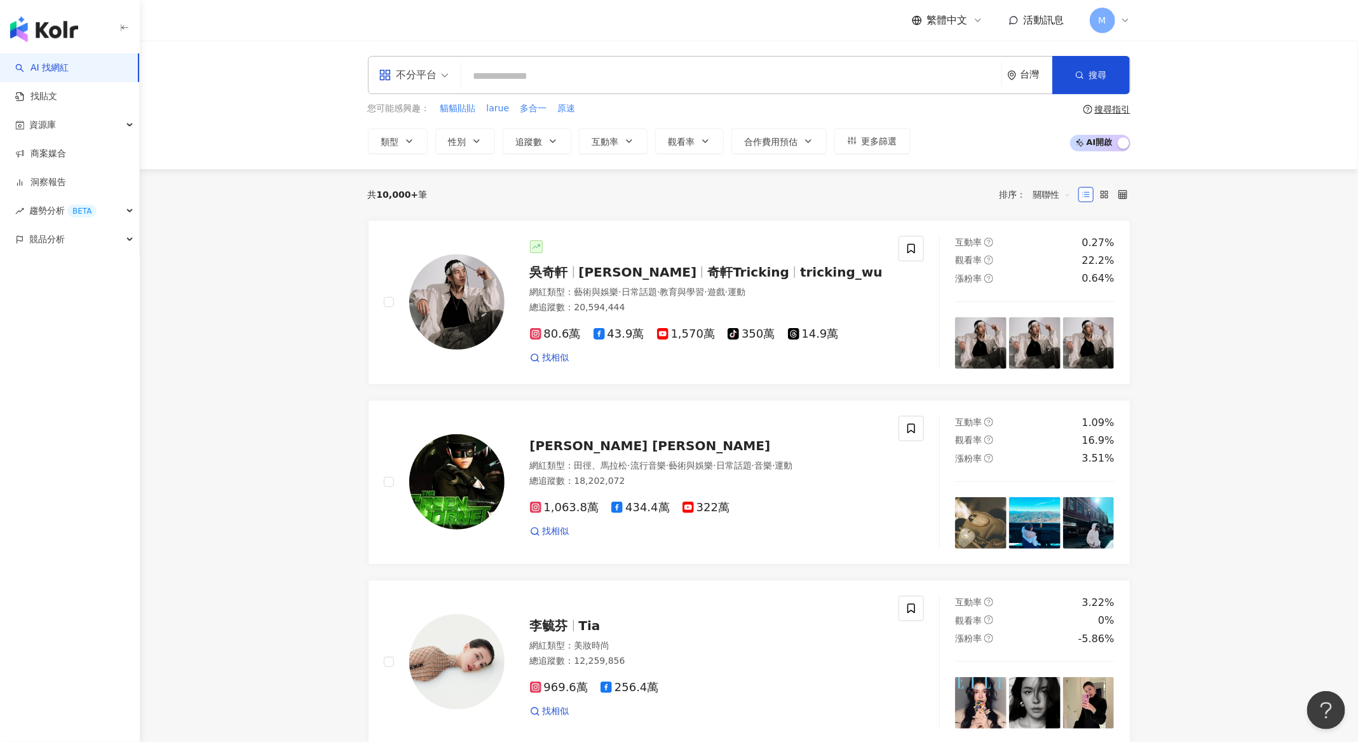
click at [558, 83] on input "search" at bounding box center [732, 76] width 530 height 24
type input "*"
type input "*******"
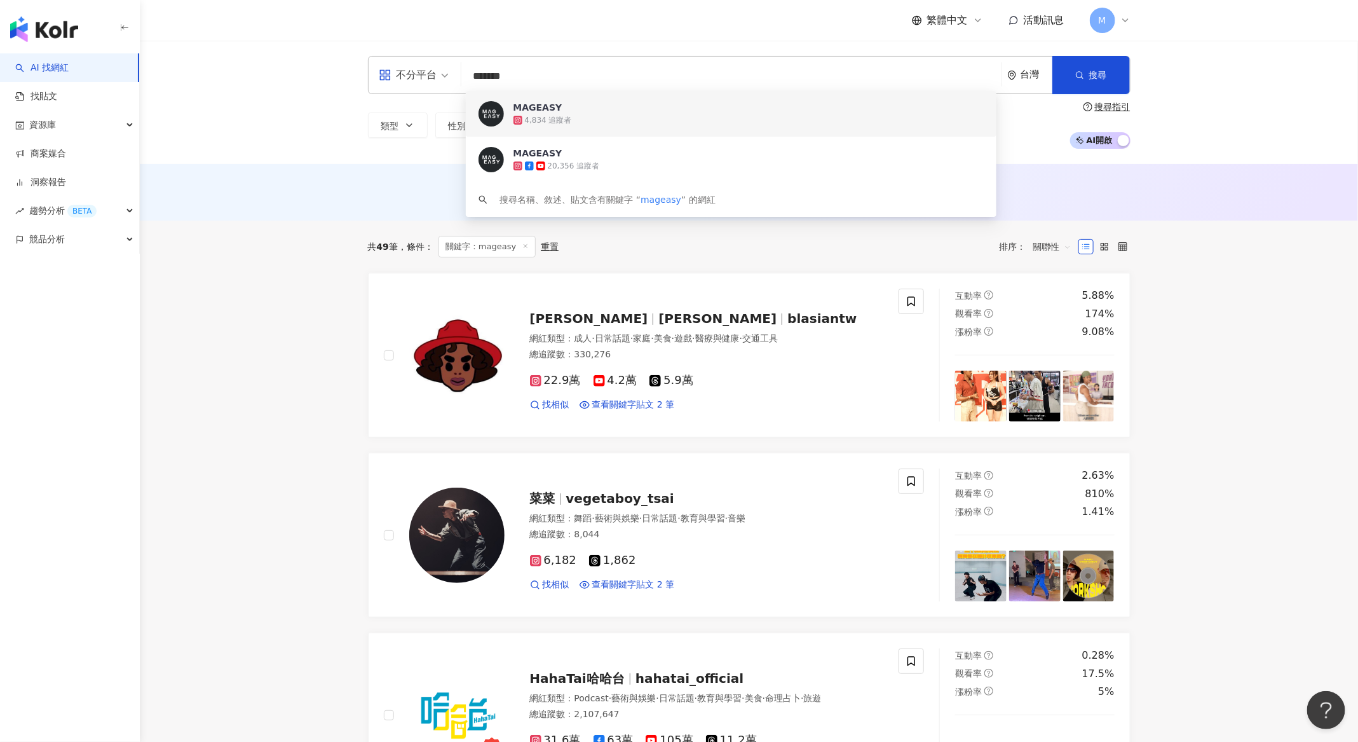
click at [595, 120] on div "4,834 追蹤者" at bounding box center [749, 120] width 470 height 13
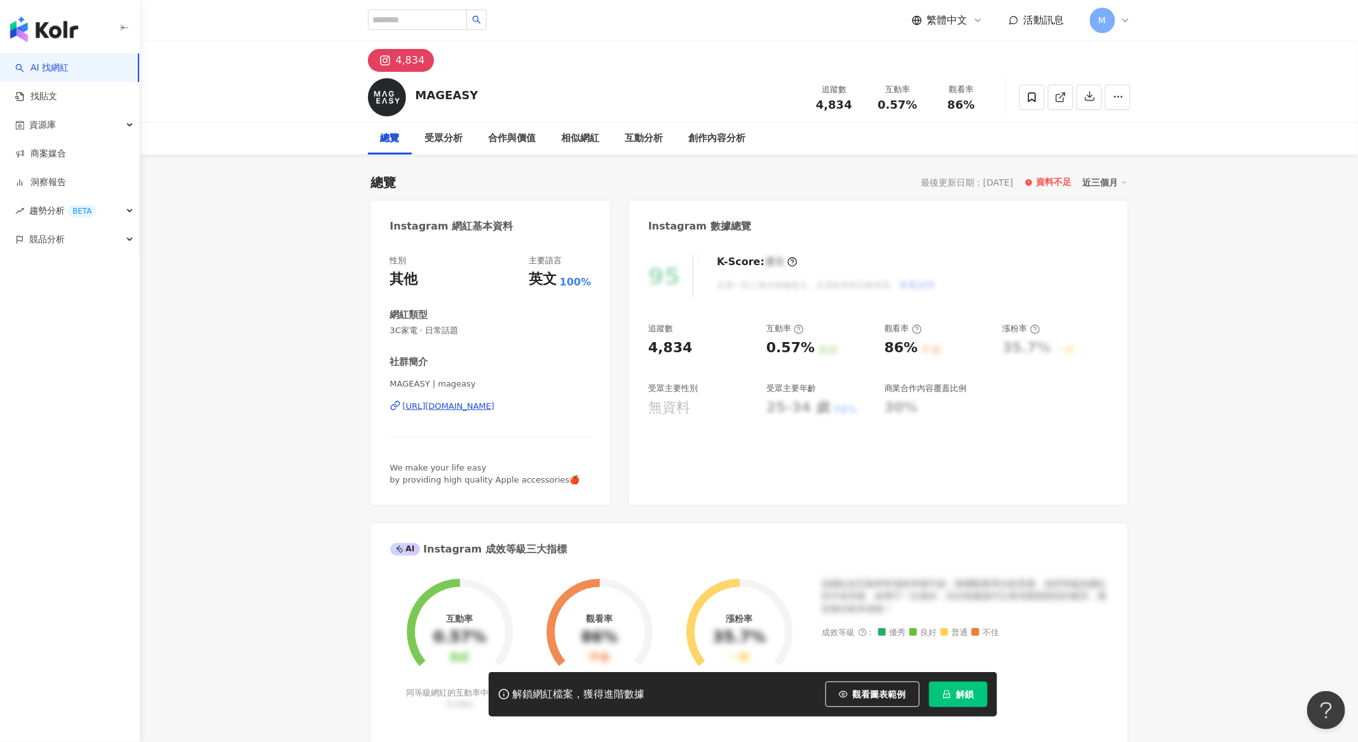
click at [1112, 178] on div "近三個月" at bounding box center [1105, 182] width 44 height 17
click at [1109, 208] on link "近三個月" at bounding box center [1115, 208] width 44 height 14
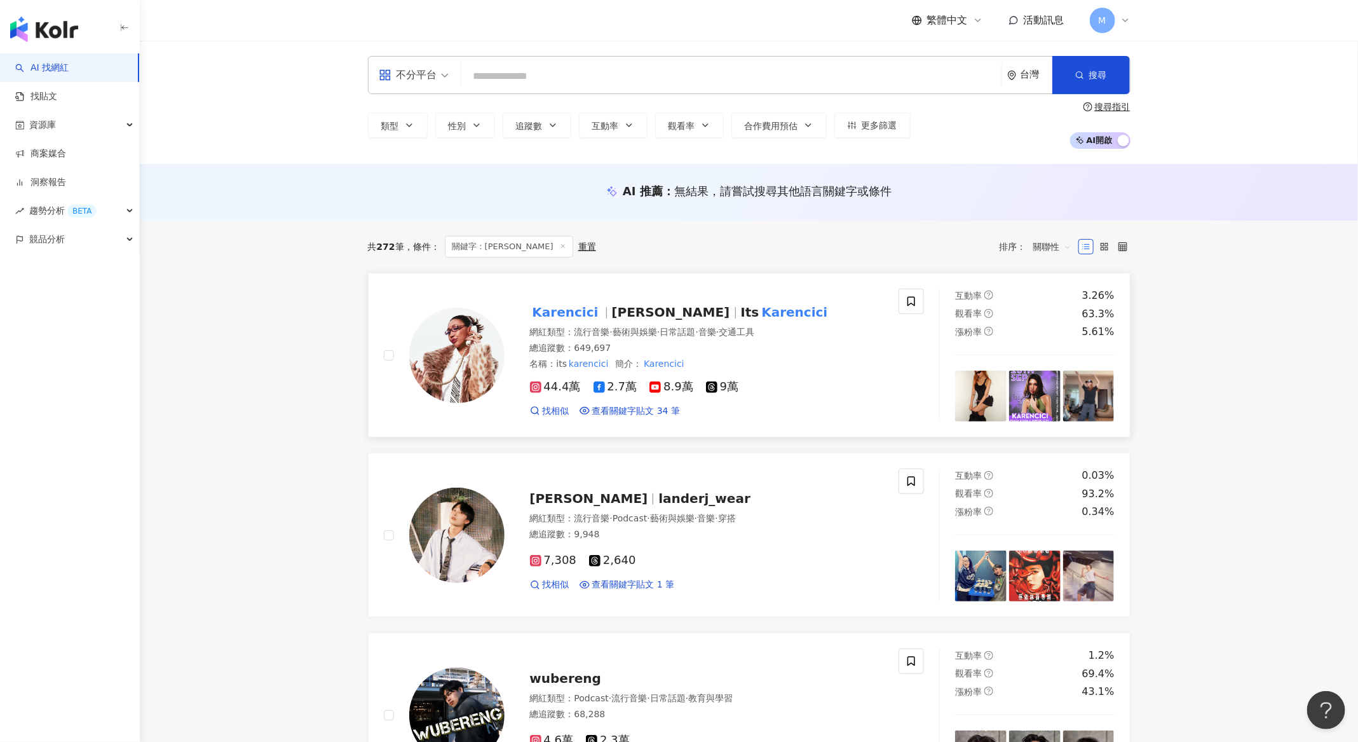
click at [572, 320] on mark "Karencici" at bounding box center [565, 312] width 71 height 20
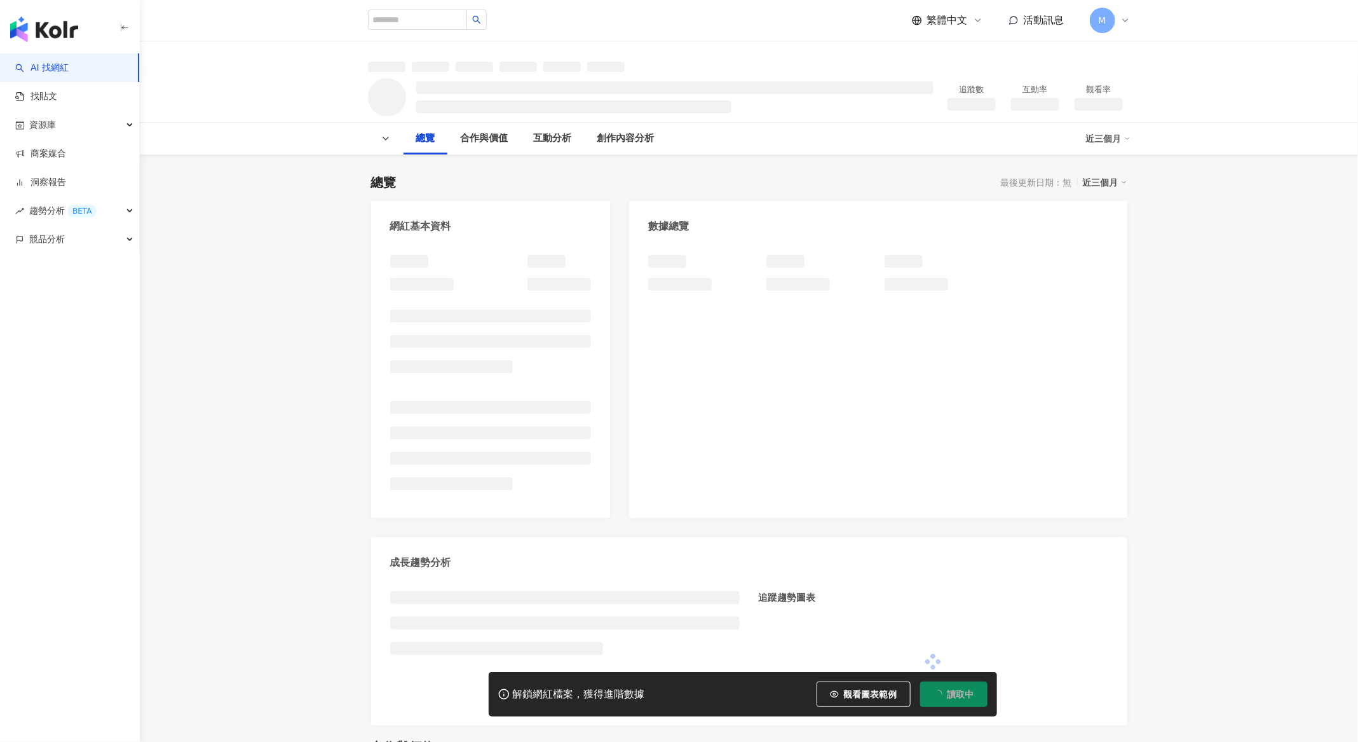
scroll to position [1095, 0]
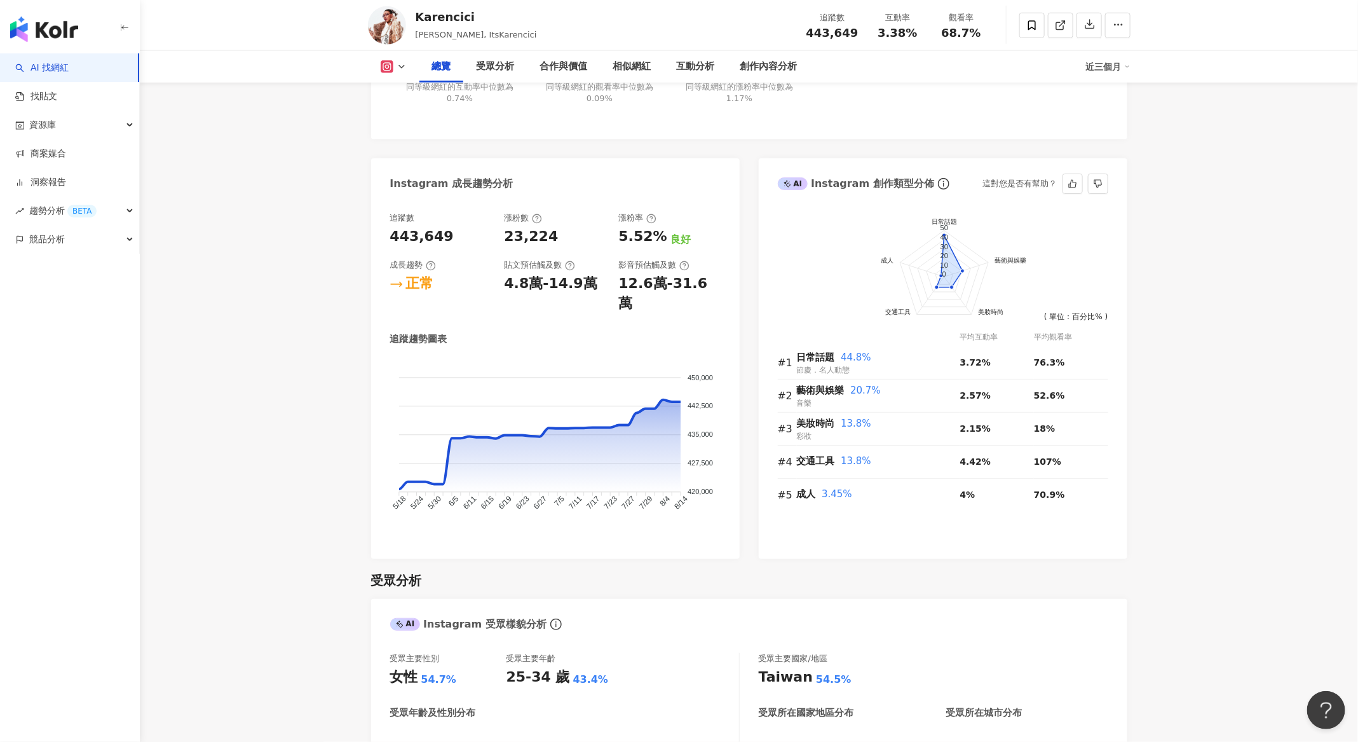
scroll to position [495, 0]
